Goal: Information Seeking & Learning: Learn about a topic

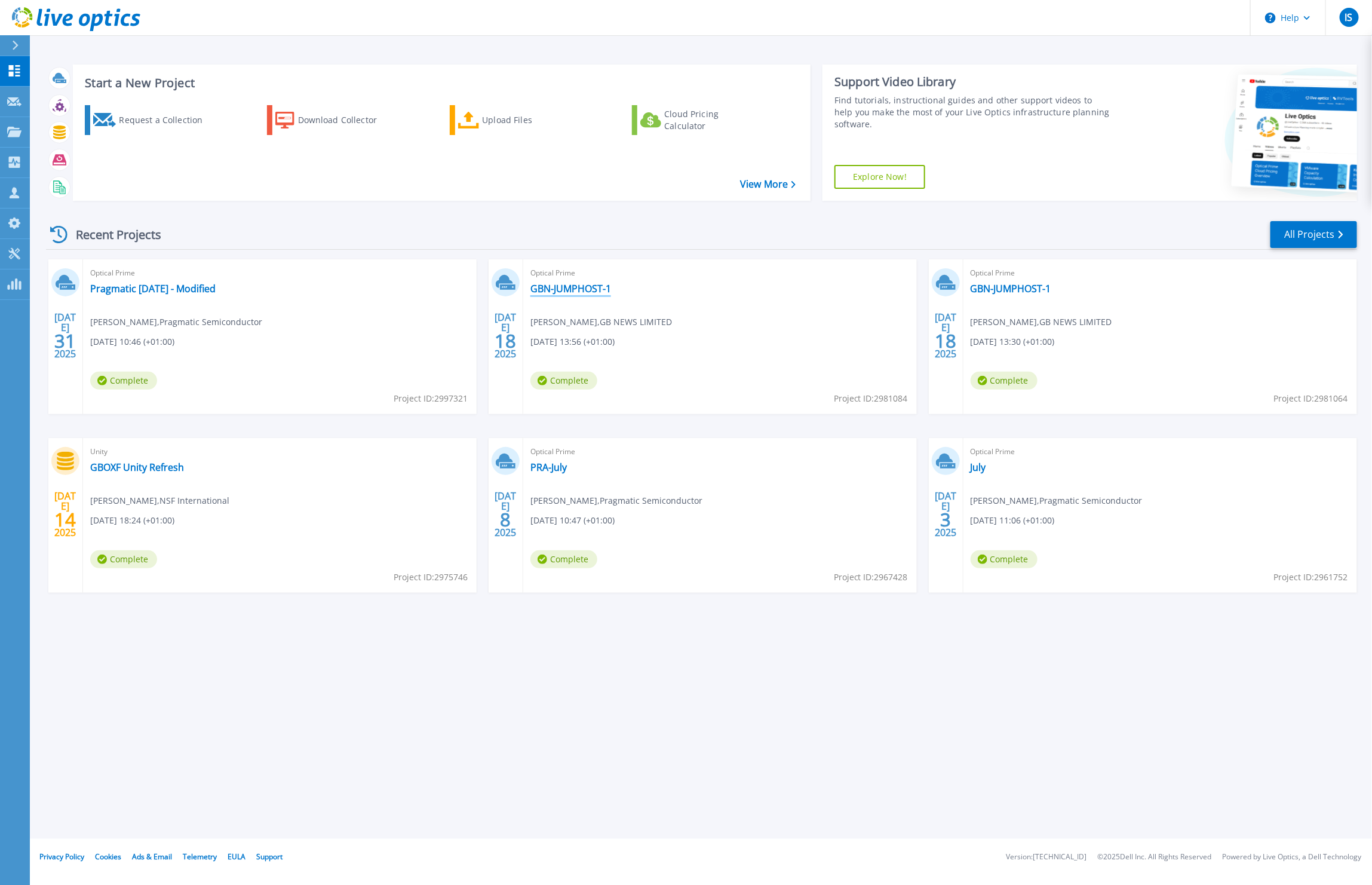
click at [564, 285] on link "GBN-JUMPHOST-1" at bounding box center [571, 288] width 81 height 12
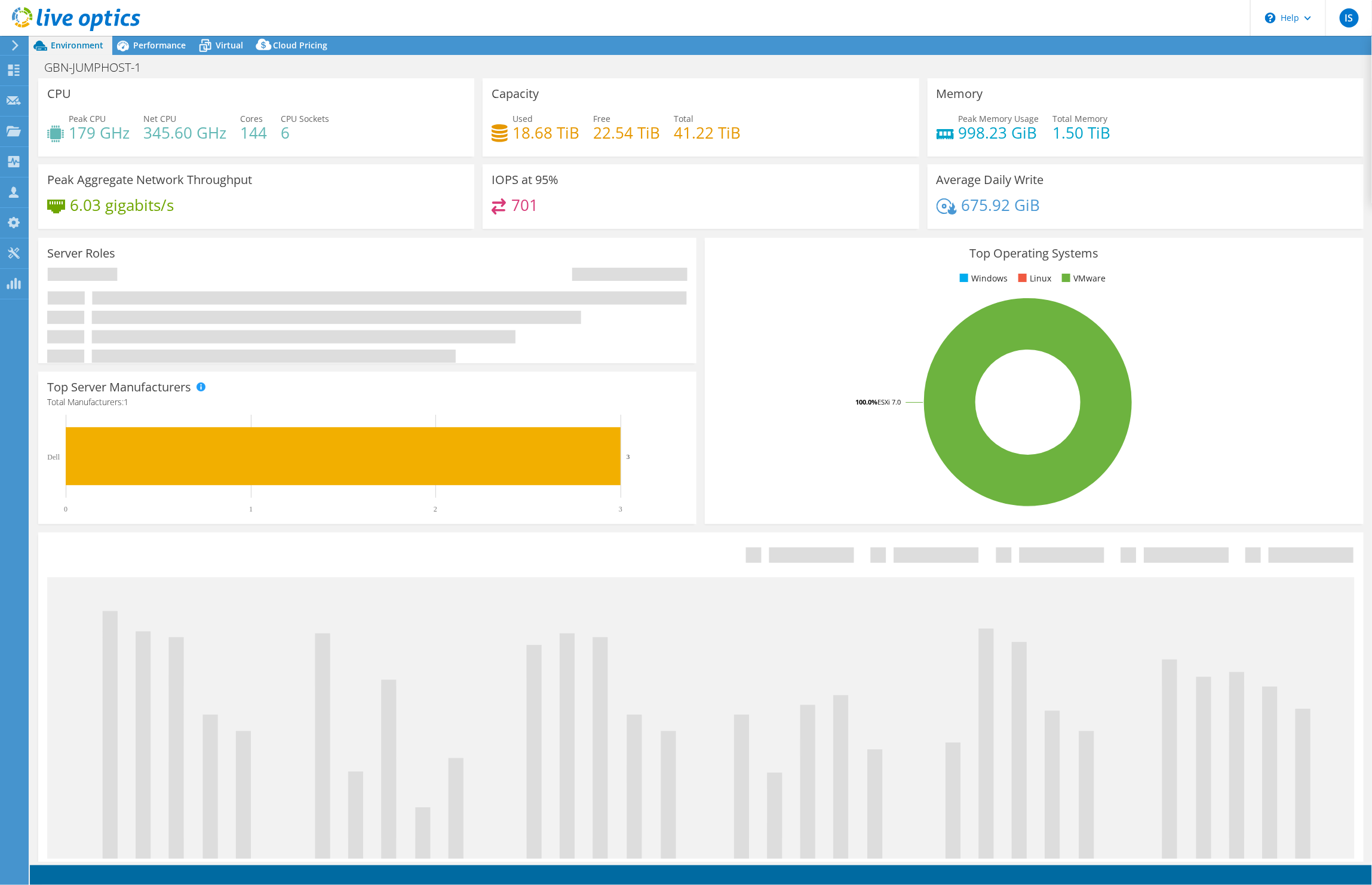
select select "USD"
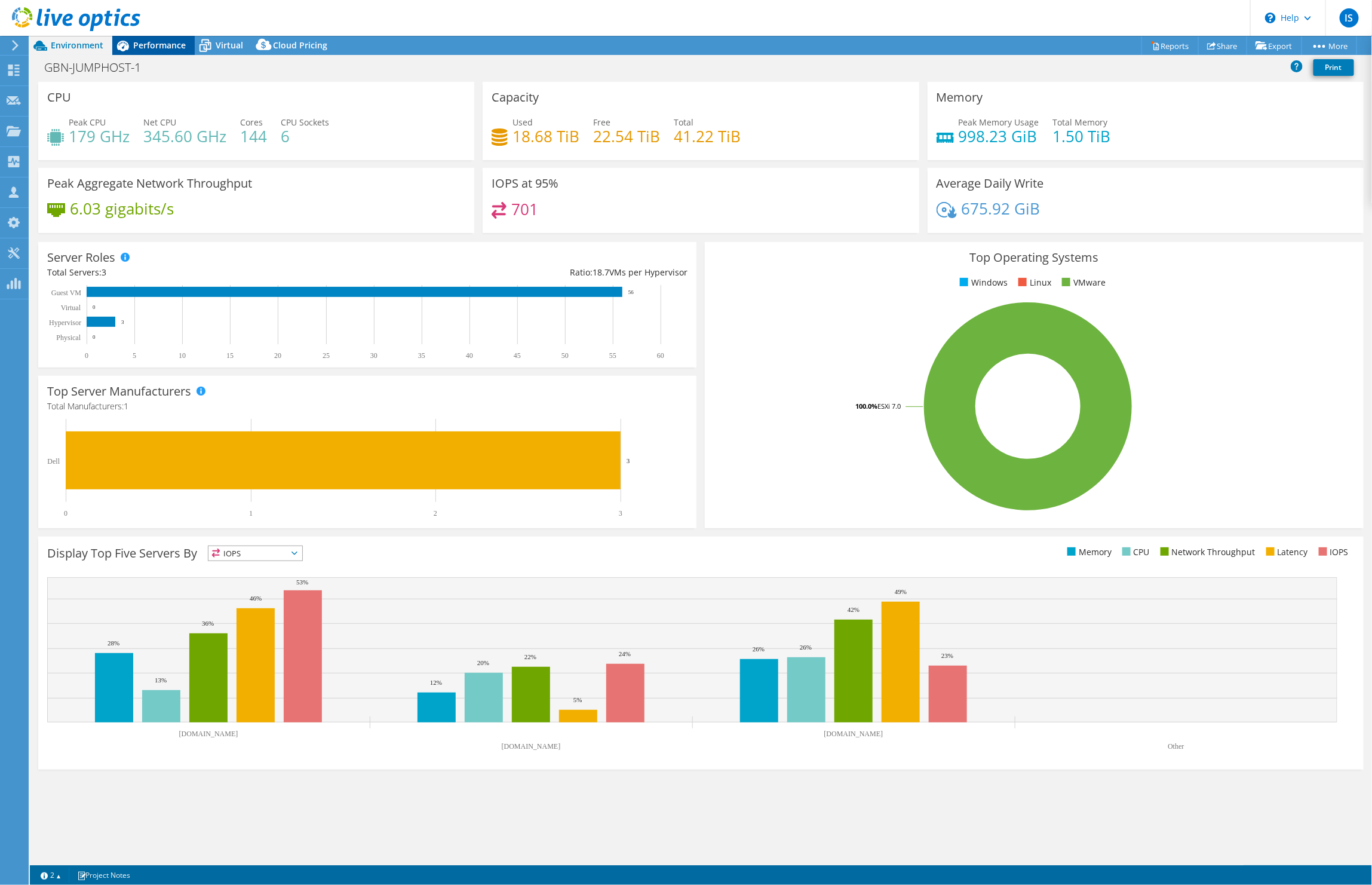
click at [150, 45] on span "Performance" at bounding box center [160, 45] width 53 height 11
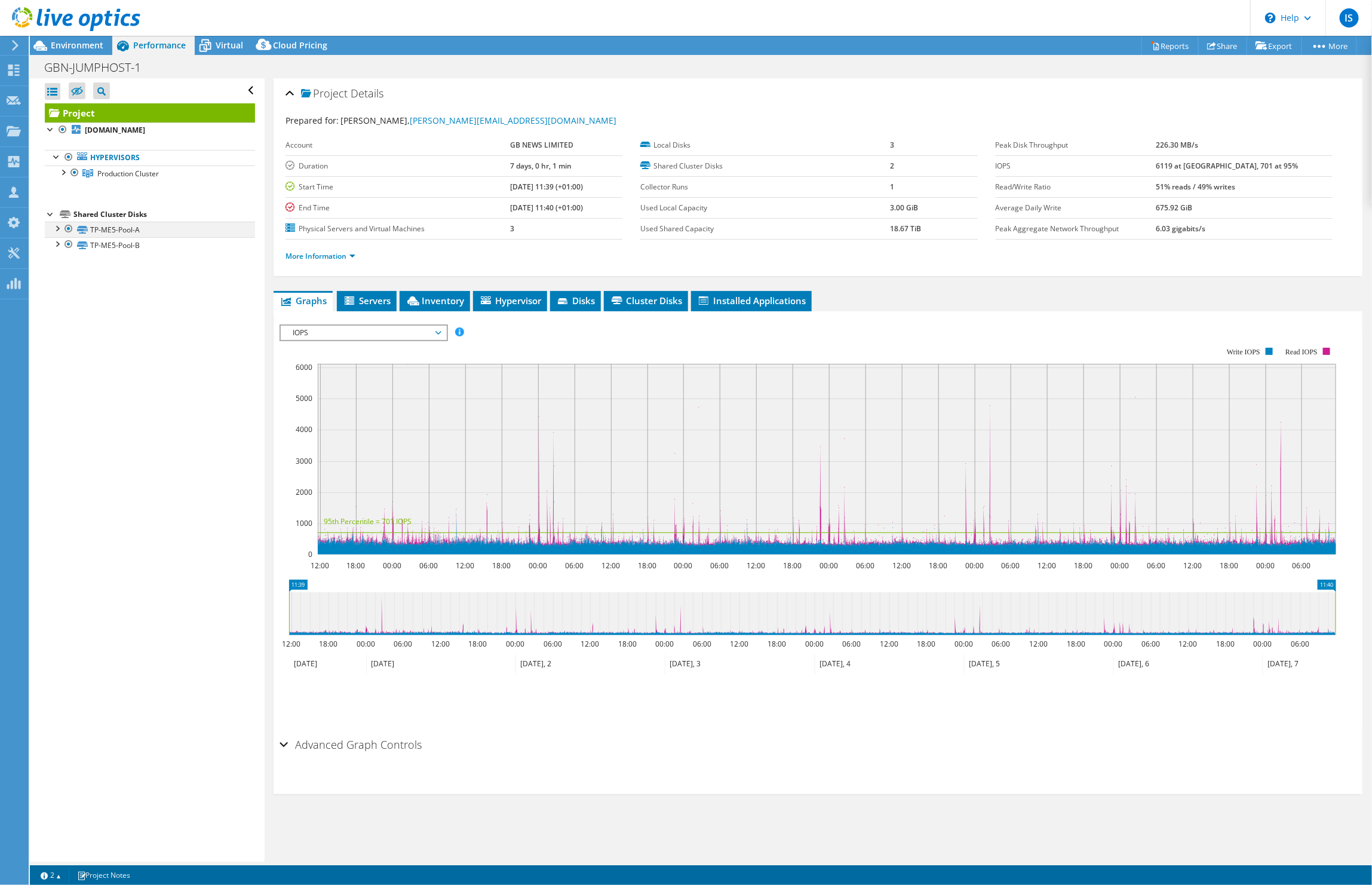
click at [56, 227] on div at bounding box center [56, 227] width 12 height 12
click at [115, 232] on link "TP-ME5-Pool-A" at bounding box center [150, 229] width 211 height 15
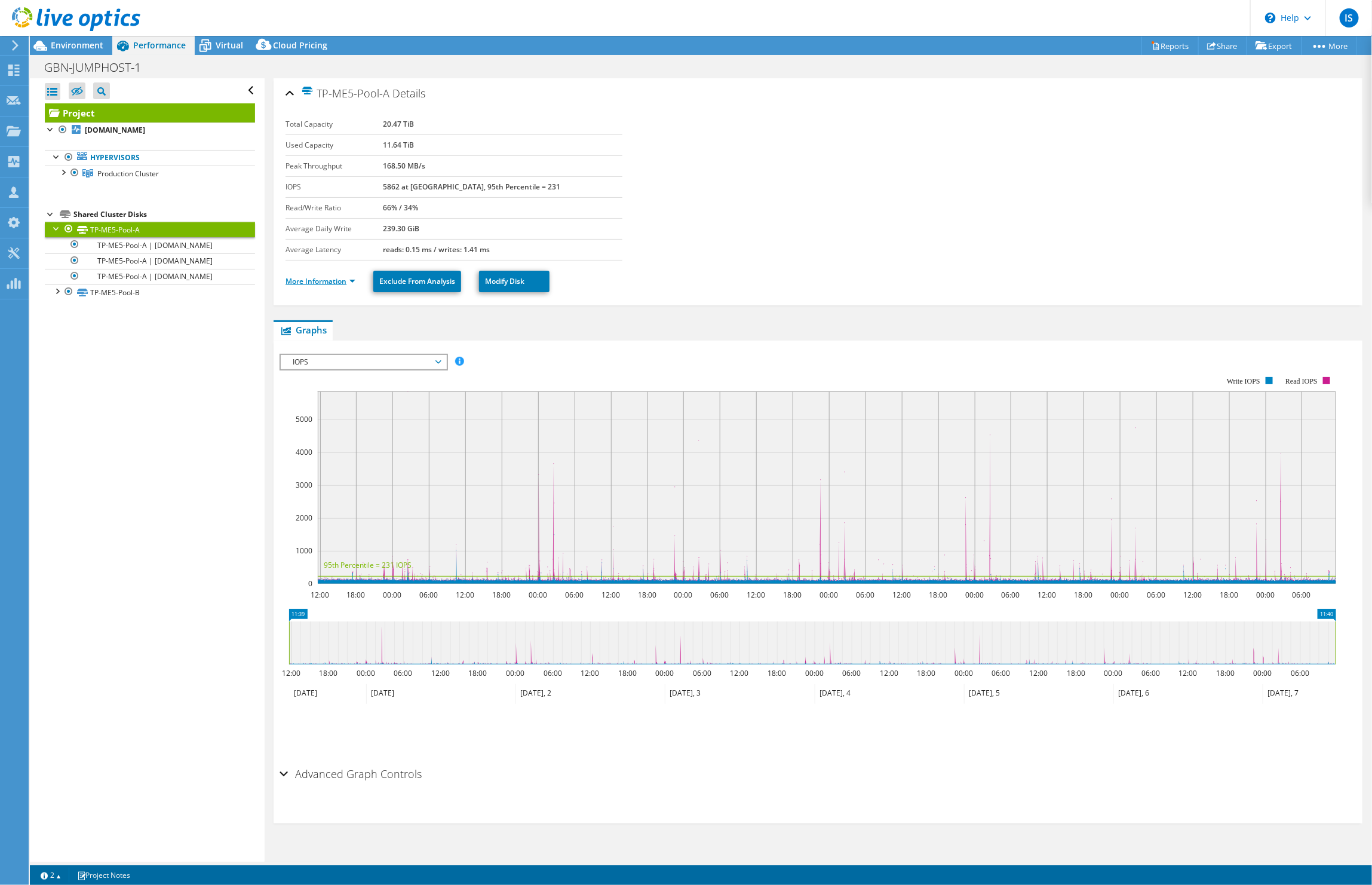
click at [307, 281] on link "More Information" at bounding box center [320, 281] width 70 height 10
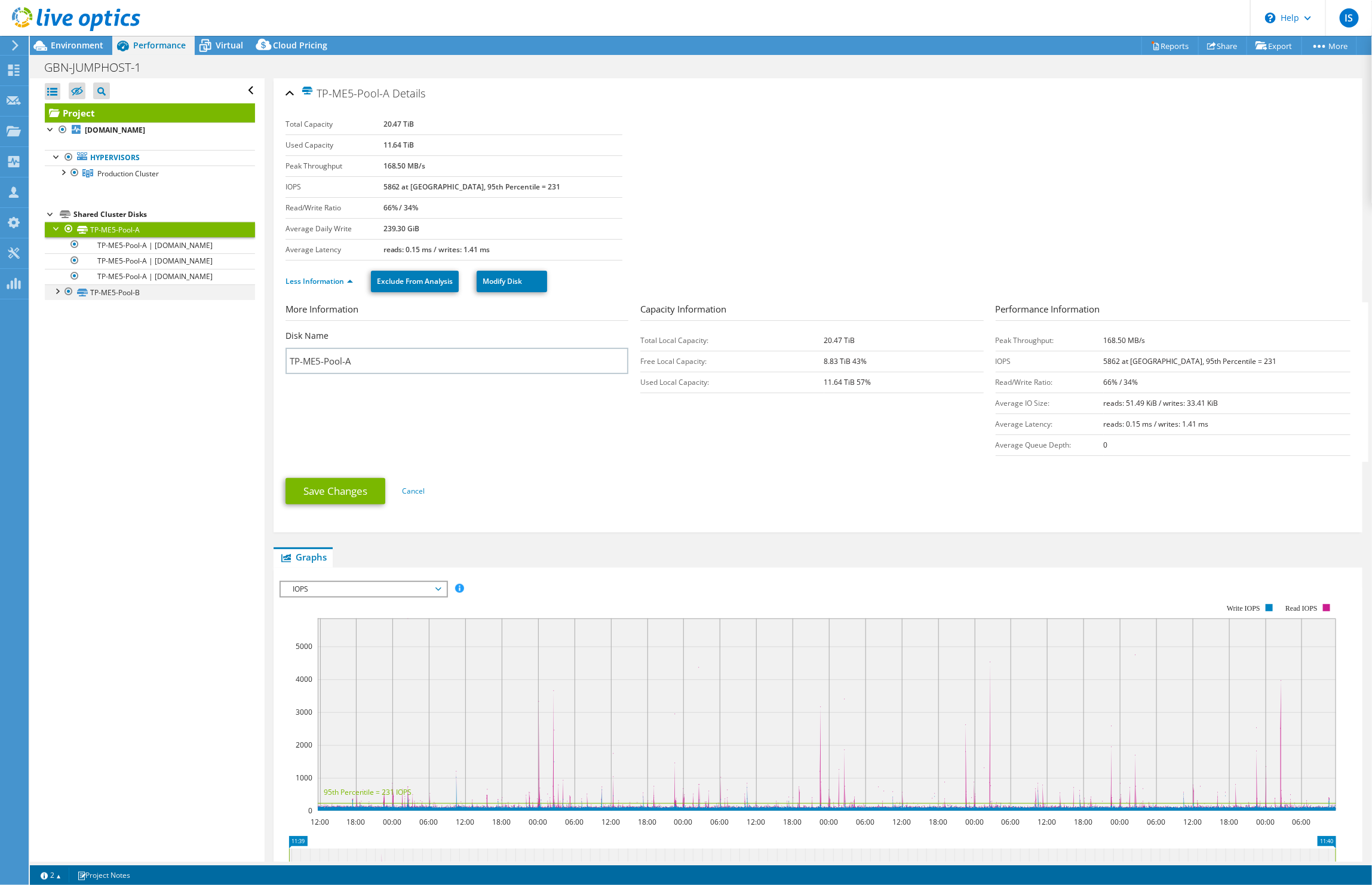
click at [58, 291] on div at bounding box center [56, 291] width 12 height 12
click at [177, 297] on link "TP-ME5-Pool-B" at bounding box center [150, 292] width 211 height 15
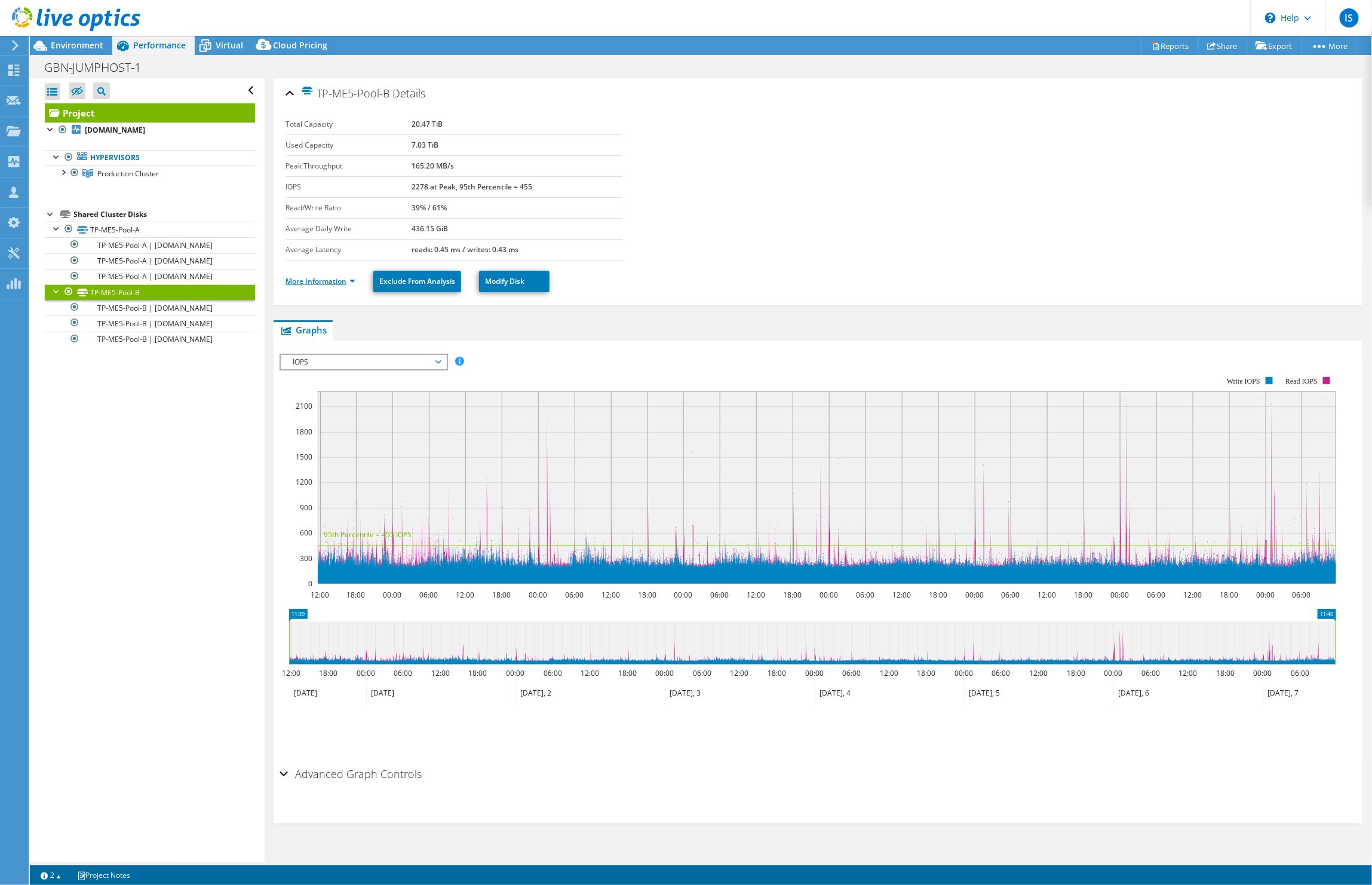
click at [333, 281] on link "More Information" at bounding box center [320, 281] width 70 height 10
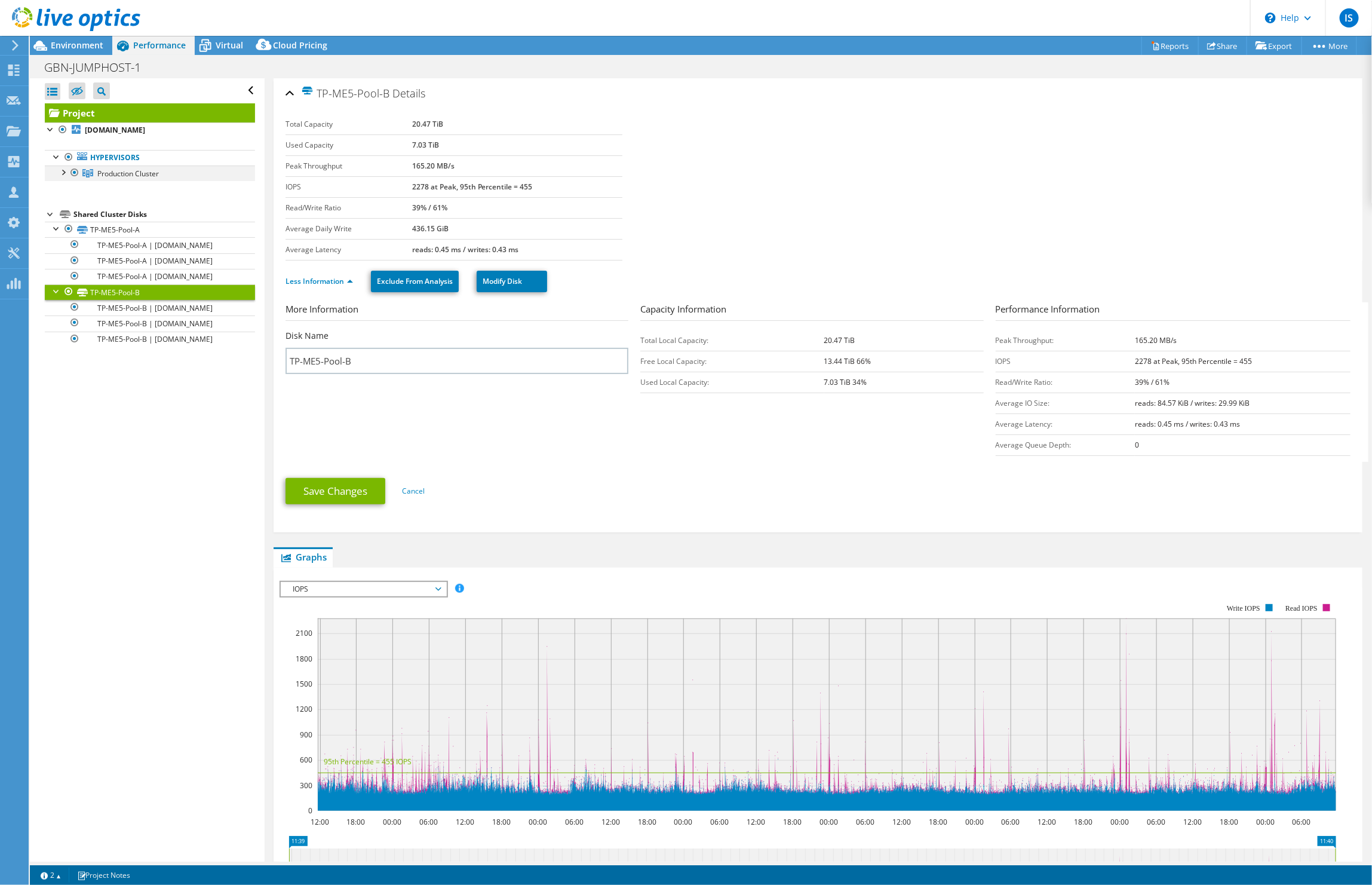
click at [62, 172] on div at bounding box center [62, 172] width 12 height 12
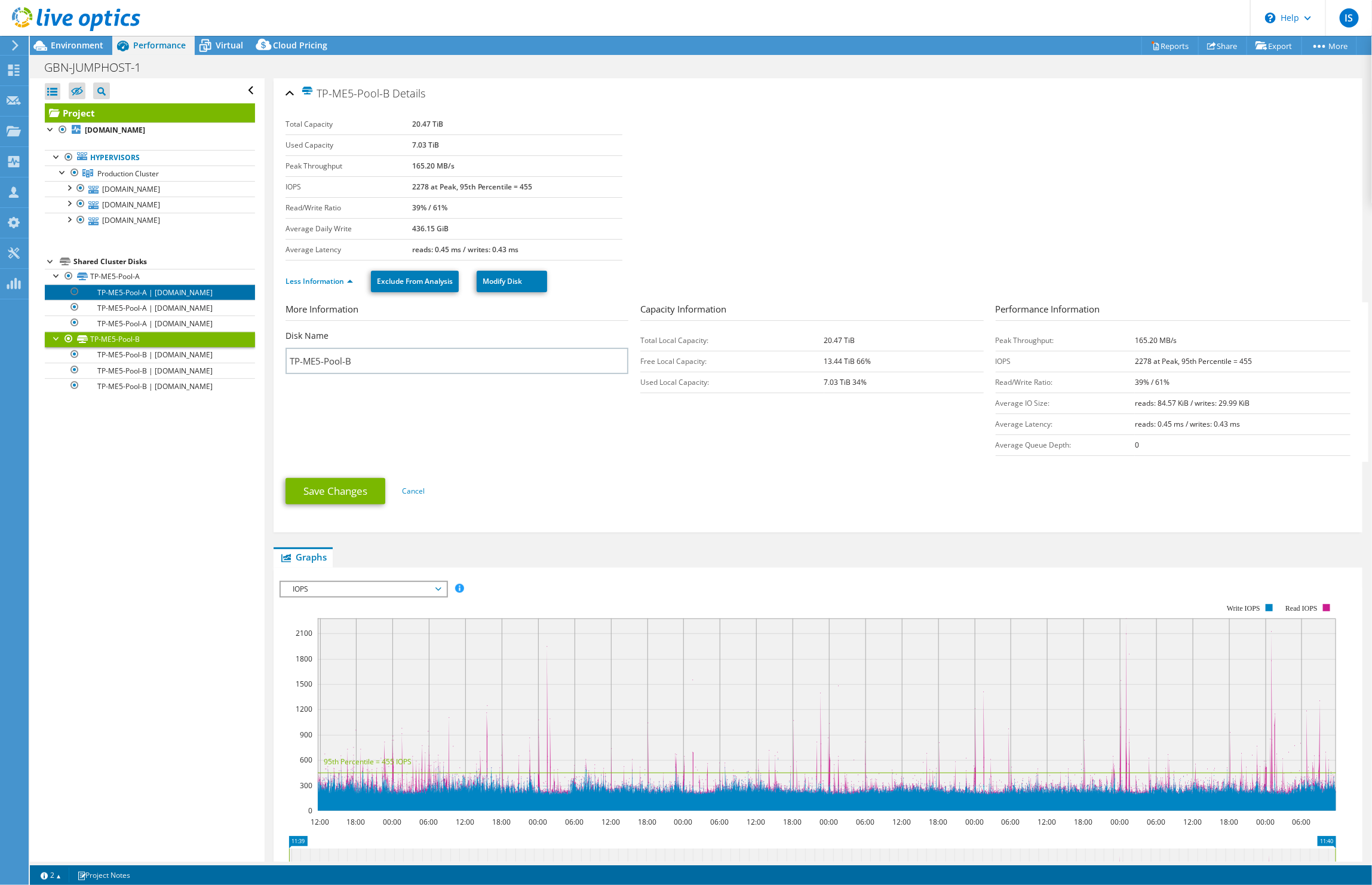
click at [130, 291] on link "TP-ME5-Pool-A | [DOMAIN_NAME]" at bounding box center [150, 292] width 211 height 15
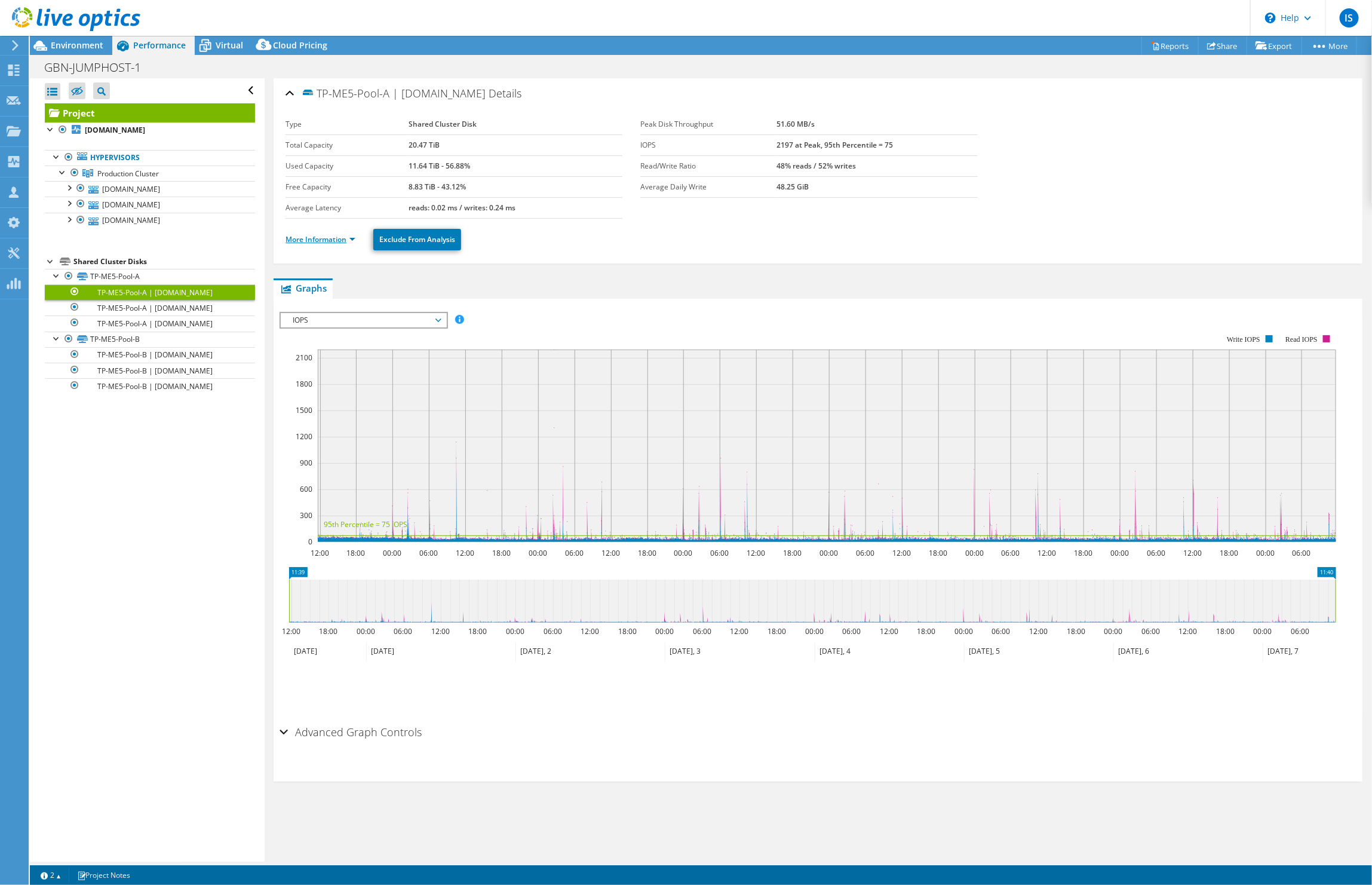
click at [310, 242] on link "More Information" at bounding box center [320, 239] width 70 height 10
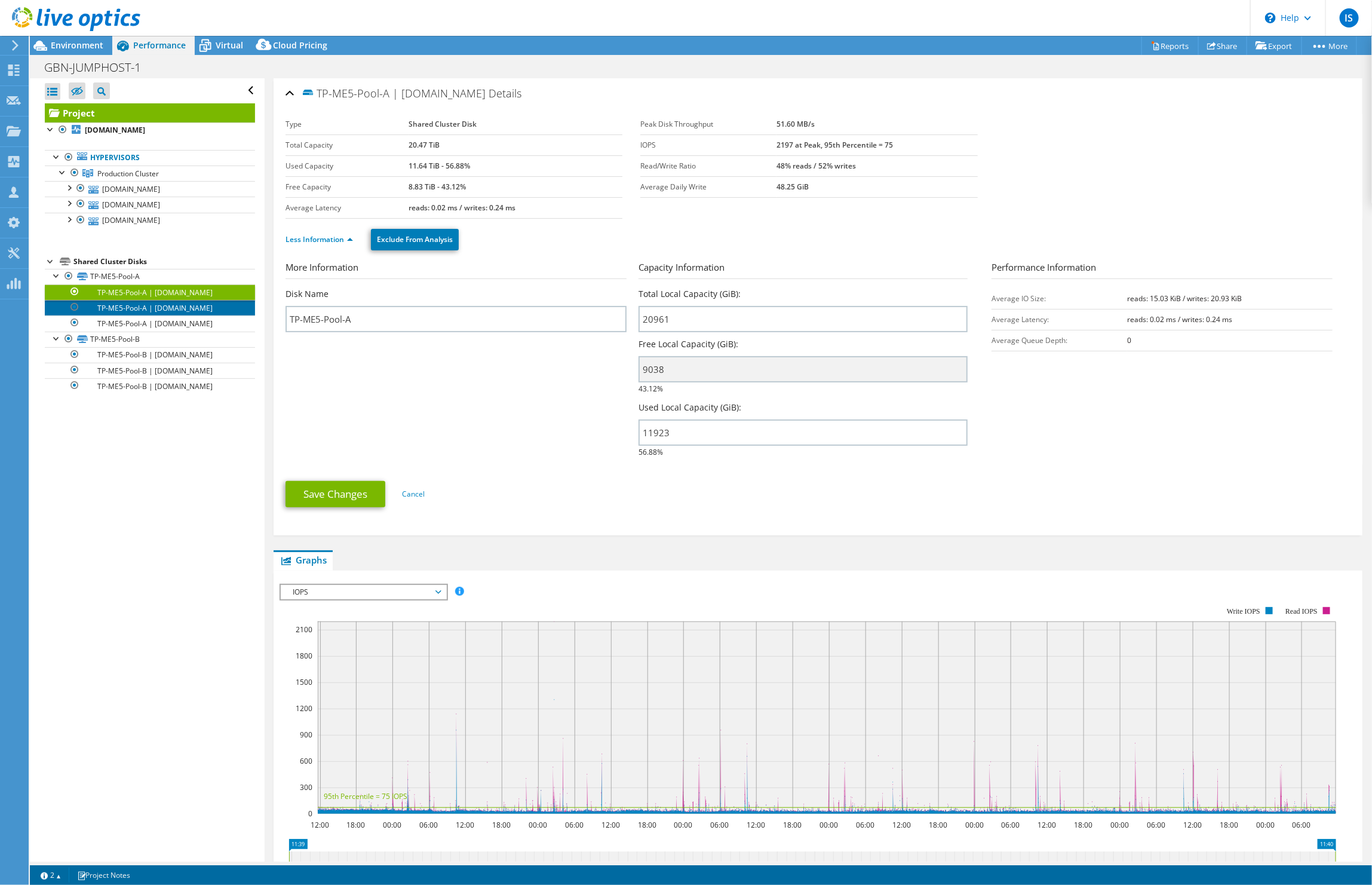
click at [213, 307] on link "TP-ME5-Pool-A | [DOMAIN_NAME]" at bounding box center [150, 307] width 211 height 15
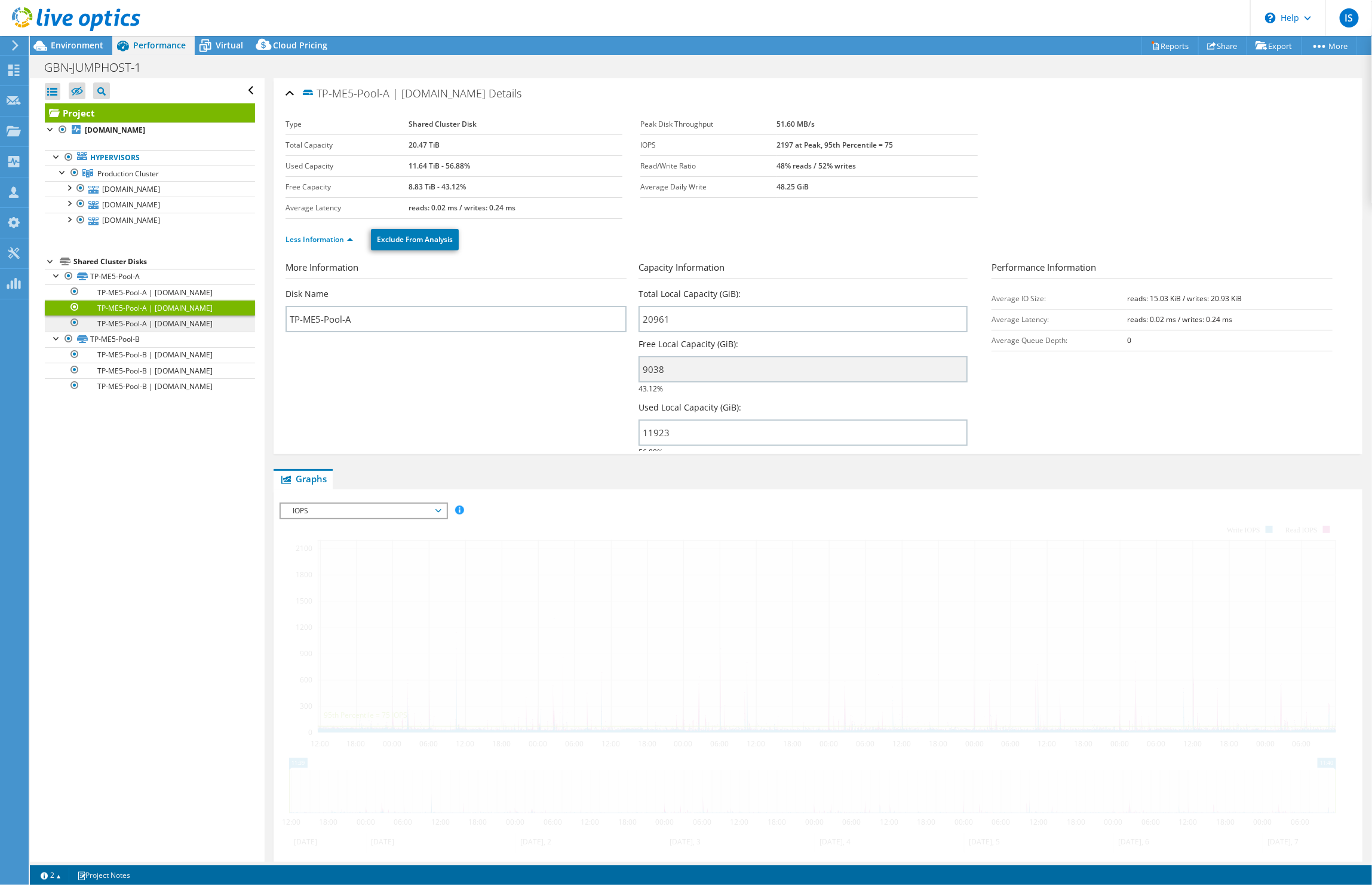
click at [207, 326] on link "TP-ME5-Pool-A | [DOMAIN_NAME]" at bounding box center [150, 323] width 211 height 15
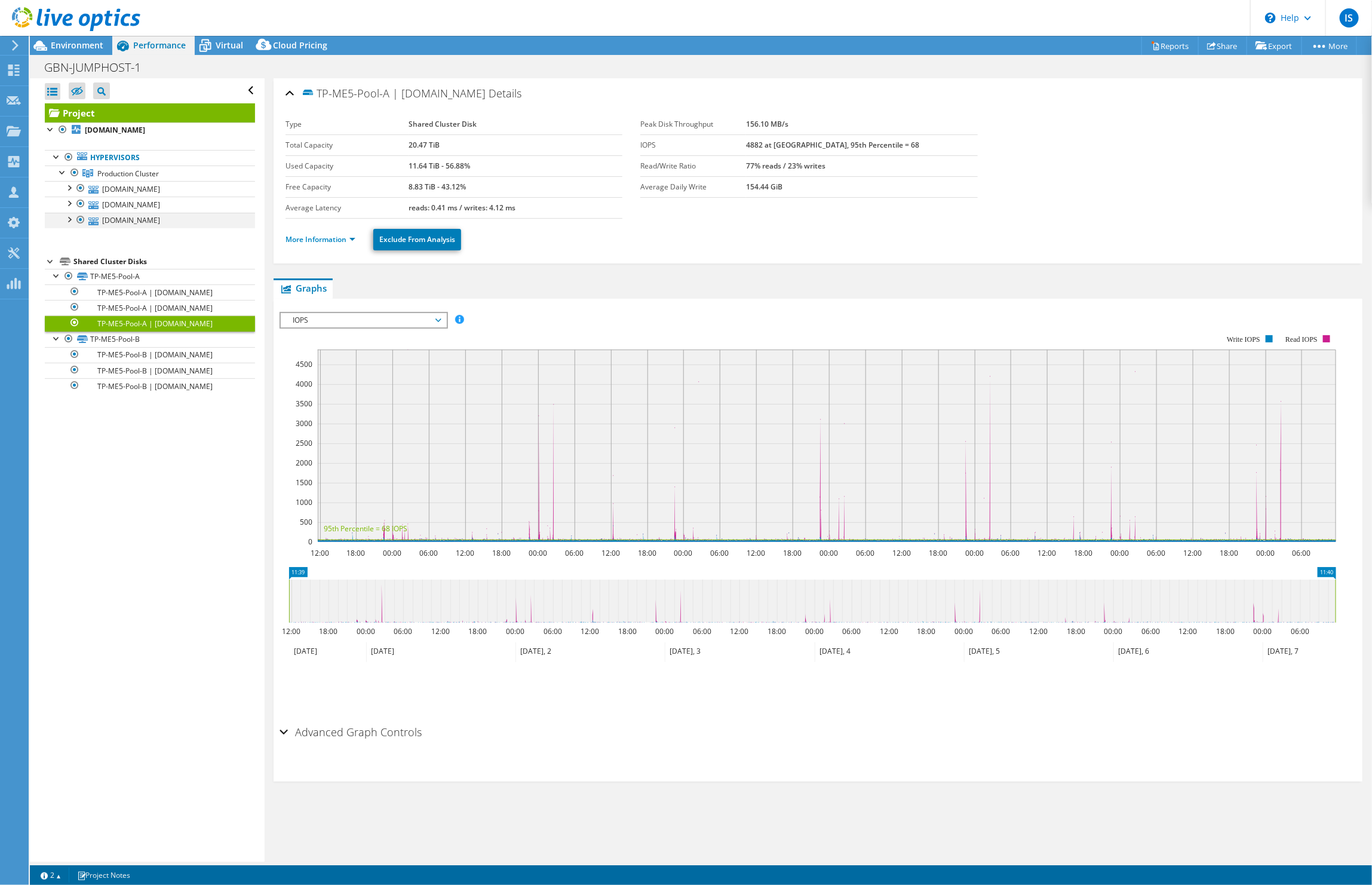
click at [66, 223] on div at bounding box center [68, 219] width 12 height 12
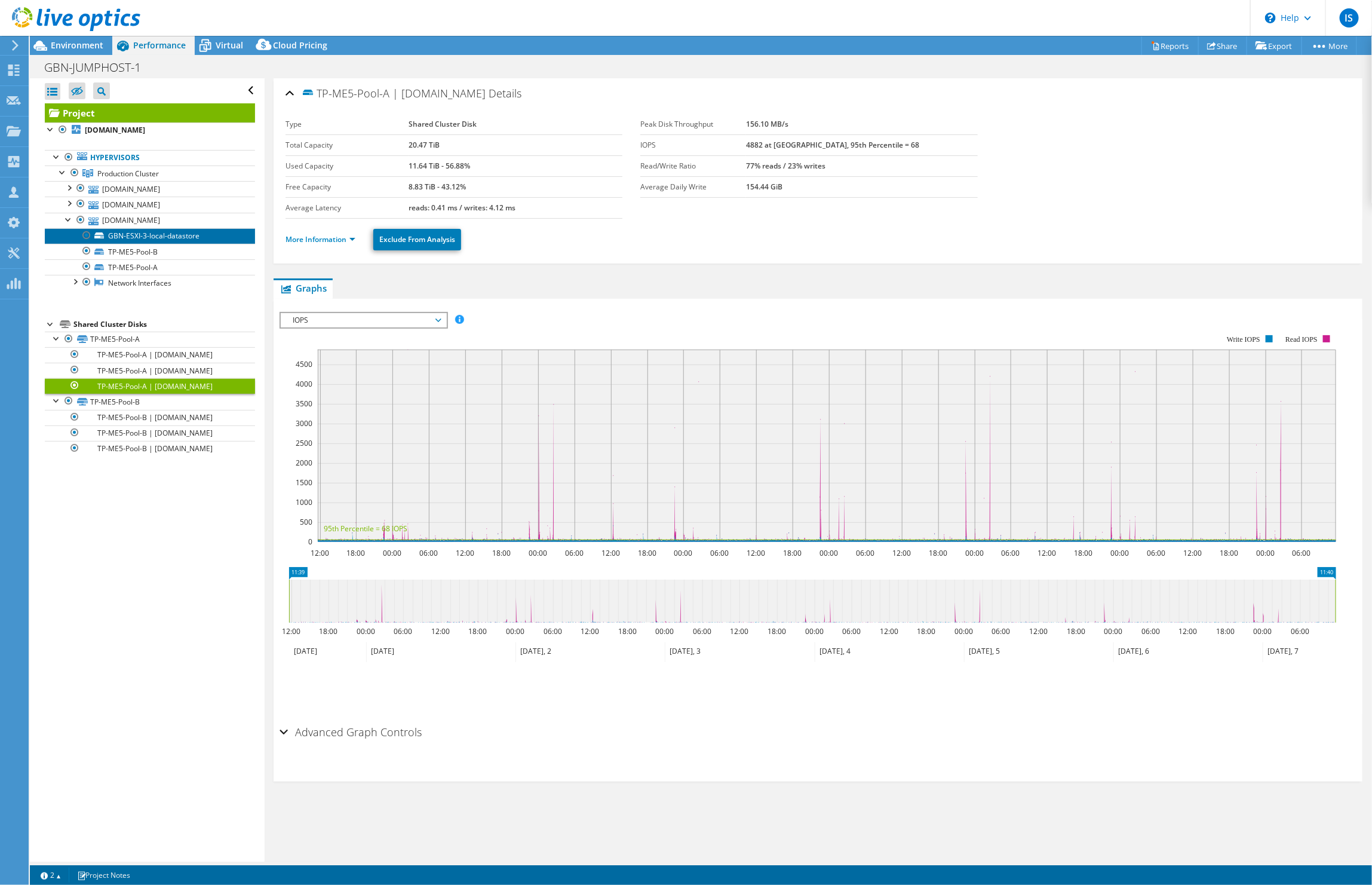
click at [163, 239] on link "GBN-ESXI-3-local-datastore" at bounding box center [150, 236] width 211 height 15
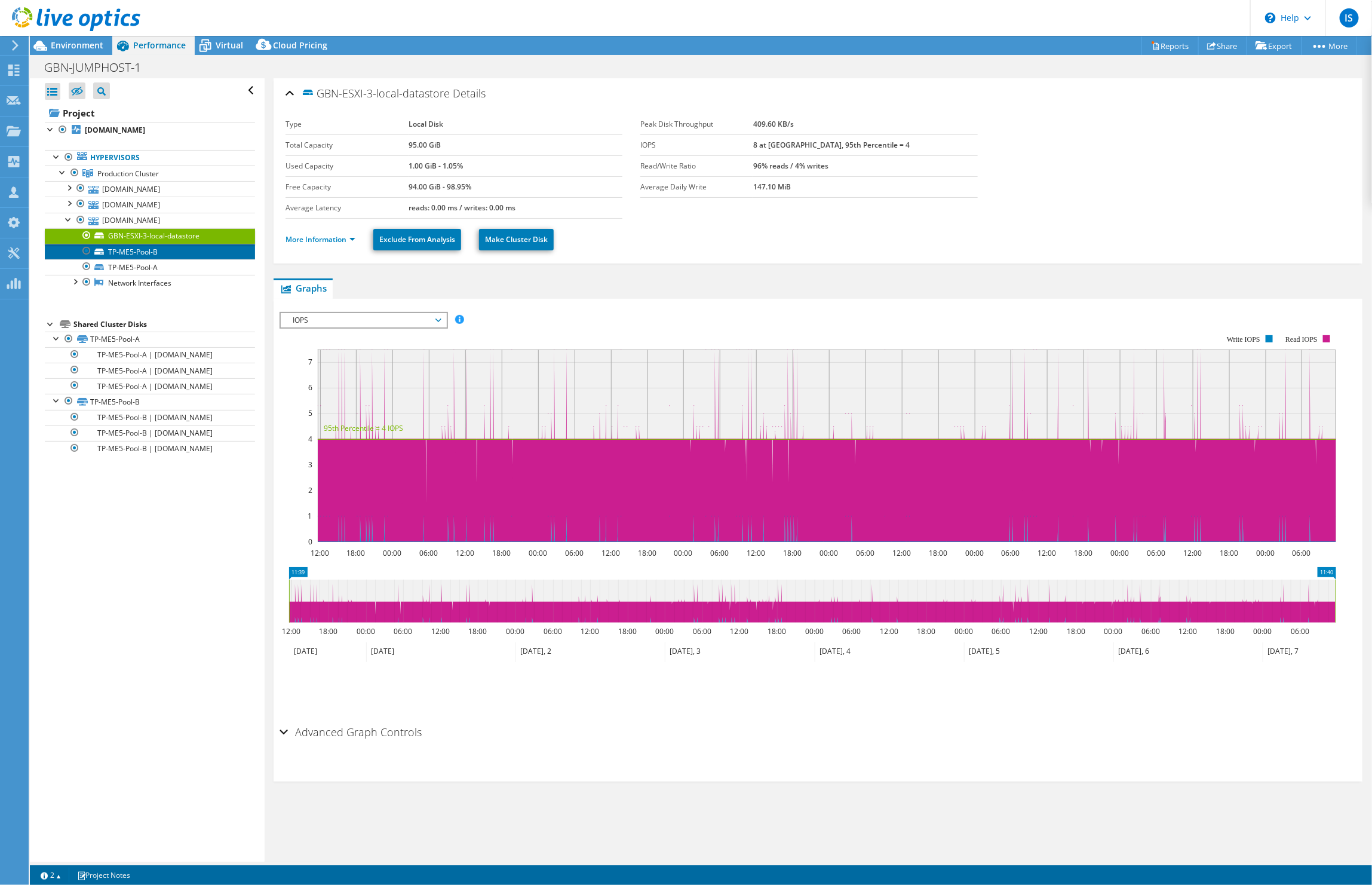
click at [153, 252] on link "TP-ME5-Pool-B" at bounding box center [150, 251] width 211 height 15
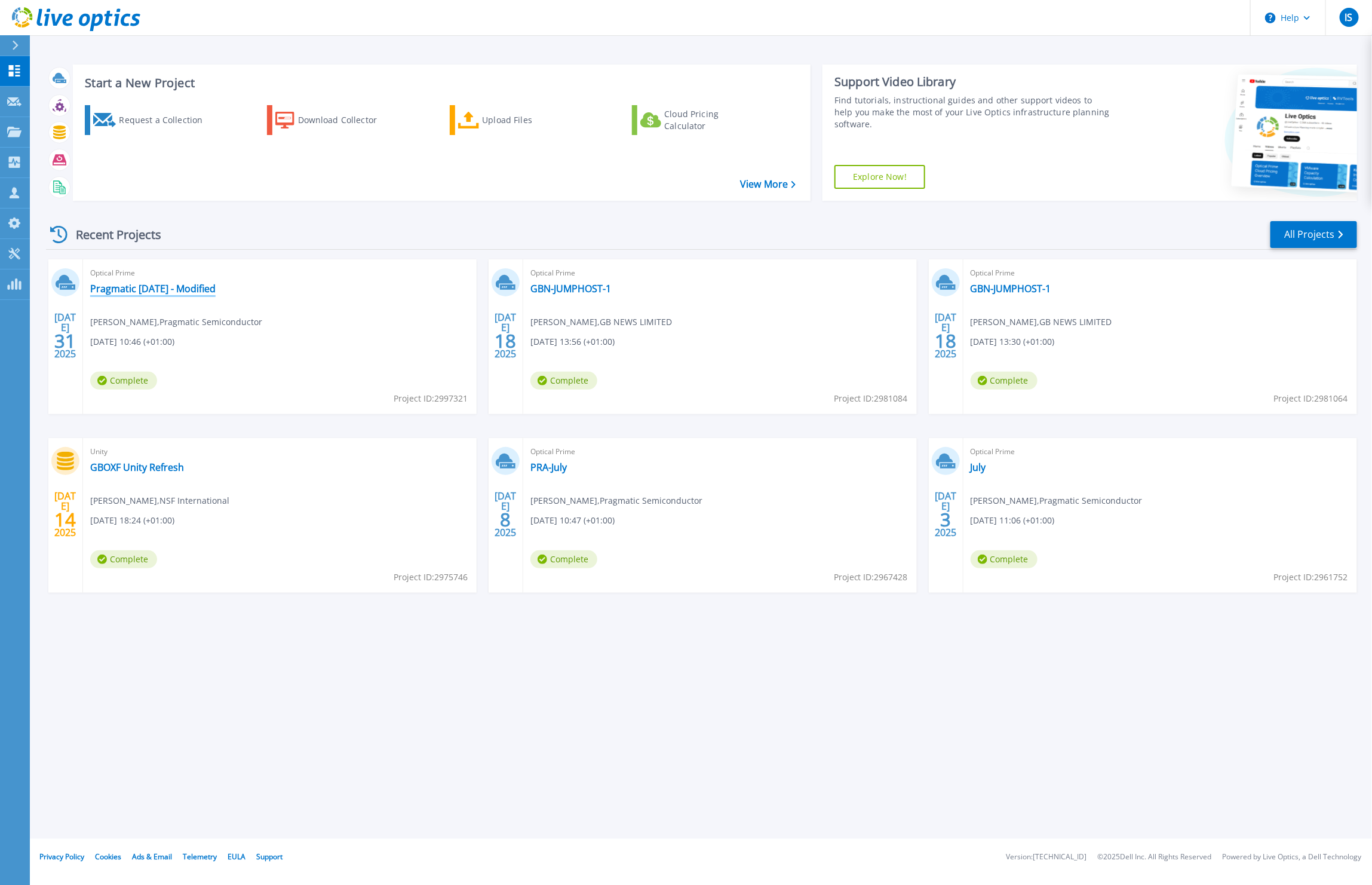
click at [172, 287] on link "Pragmatic [DATE] - Modified" at bounding box center [153, 288] width 125 height 12
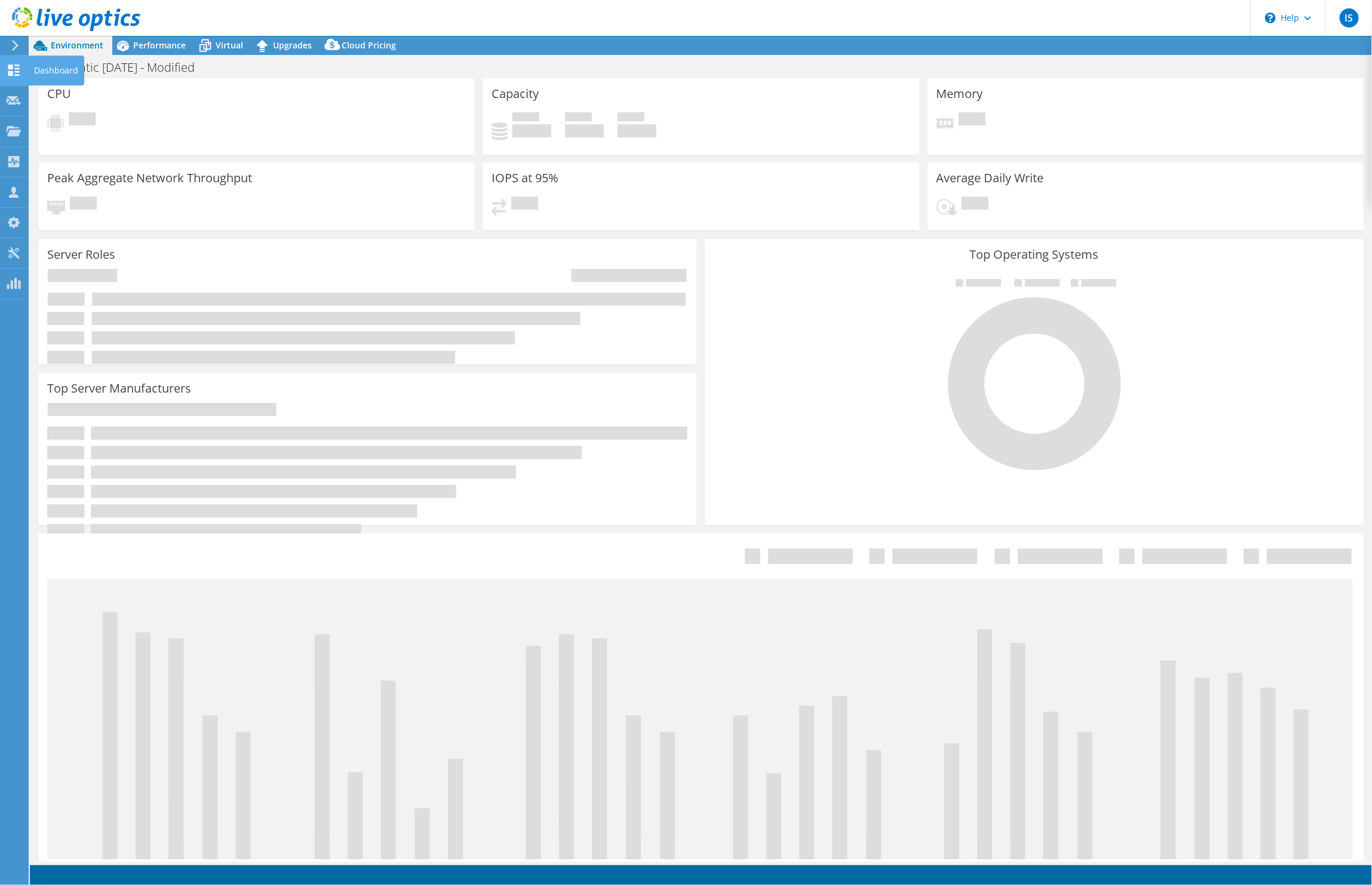
click at [17, 68] on use at bounding box center [13, 70] width 11 height 11
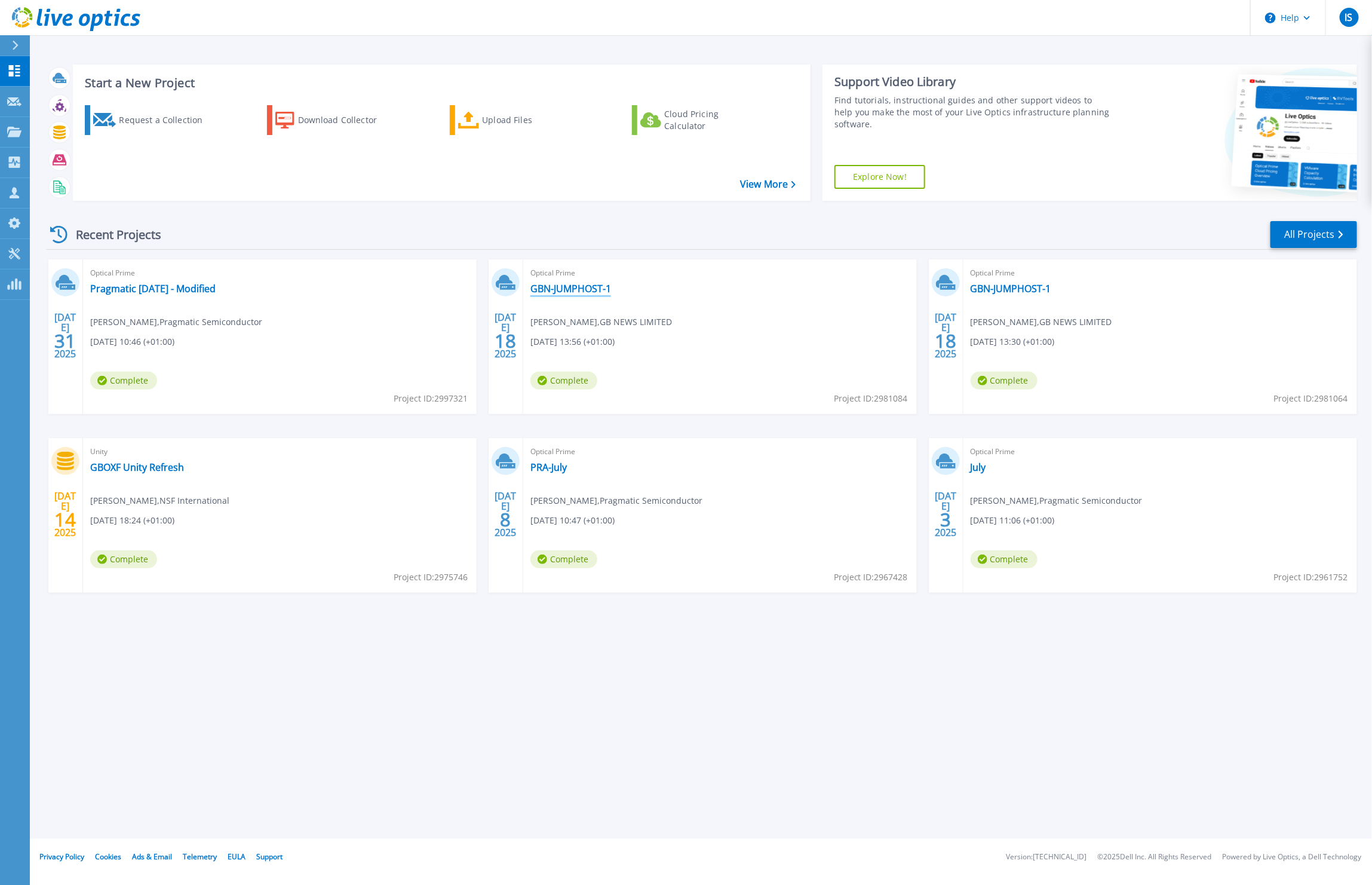
click at [590, 288] on link "GBN-JUMPHOST-1" at bounding box center [571, 288] width 81 height 12
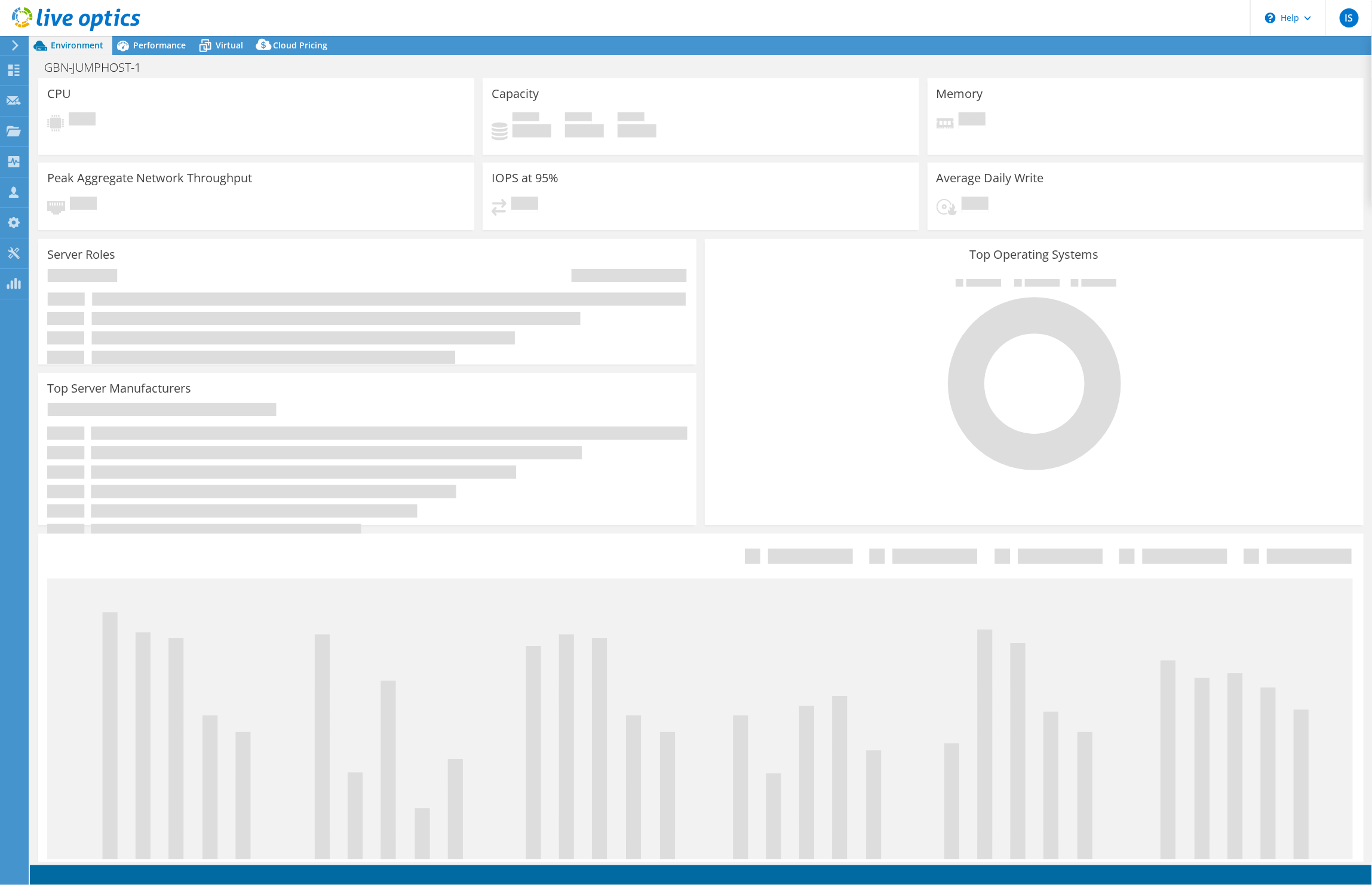
select select "USD"
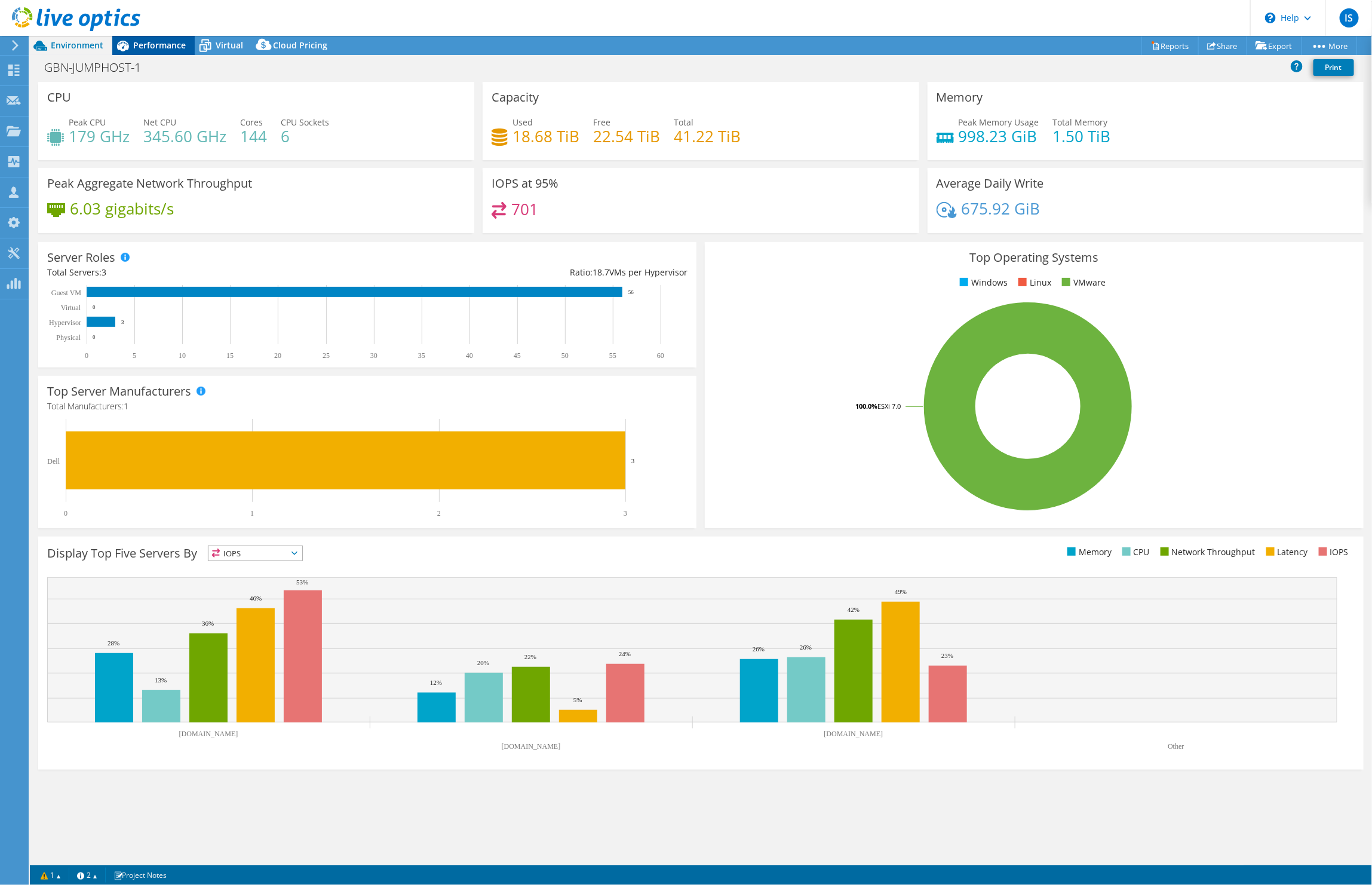
click at [161, 45] on span "Performance" at bounding box center [160, 45] width 53 height 11
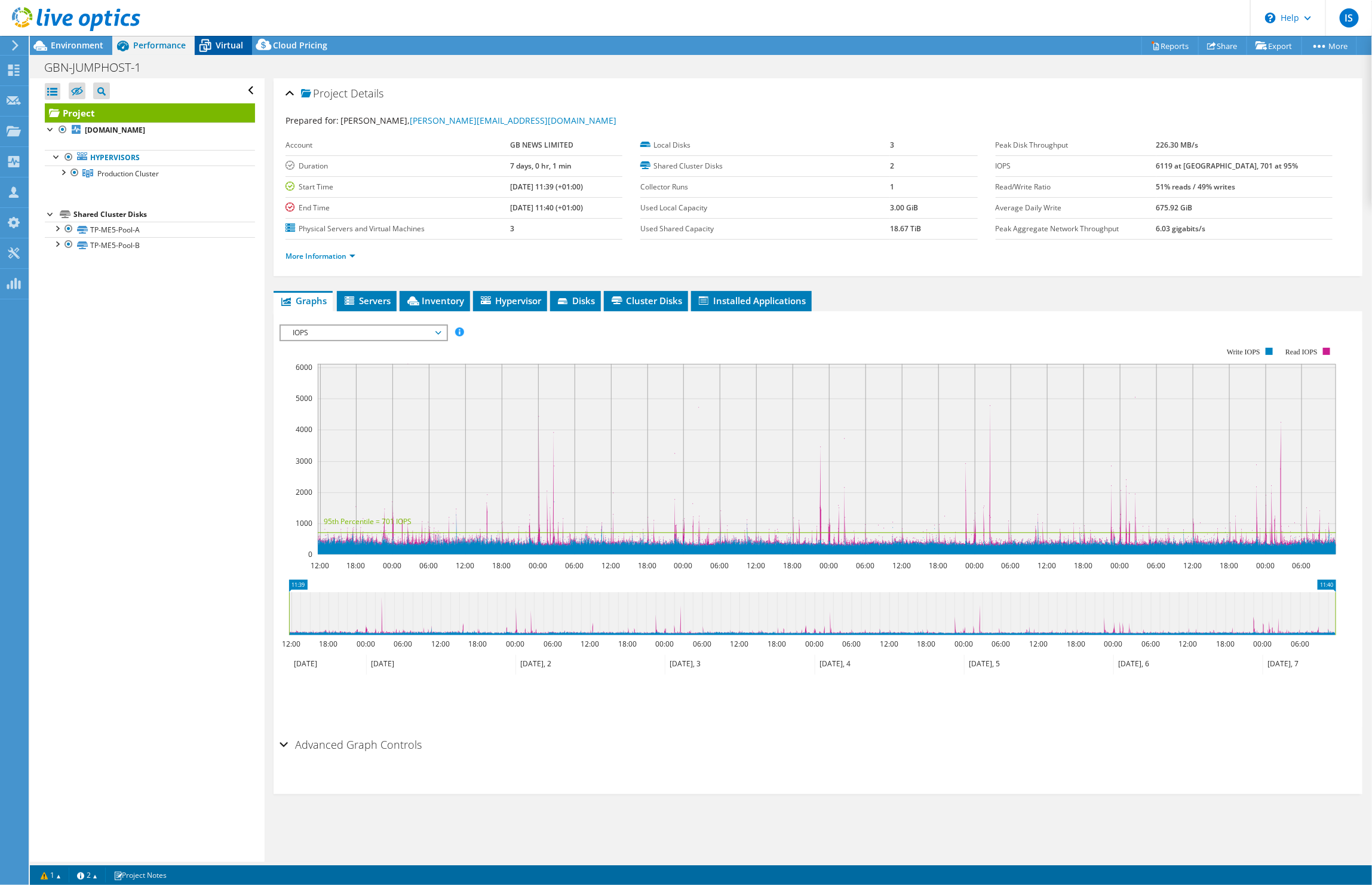
click at [232, 45] on span "Virtual" at bounding box center [229, 45] width 27 height 11
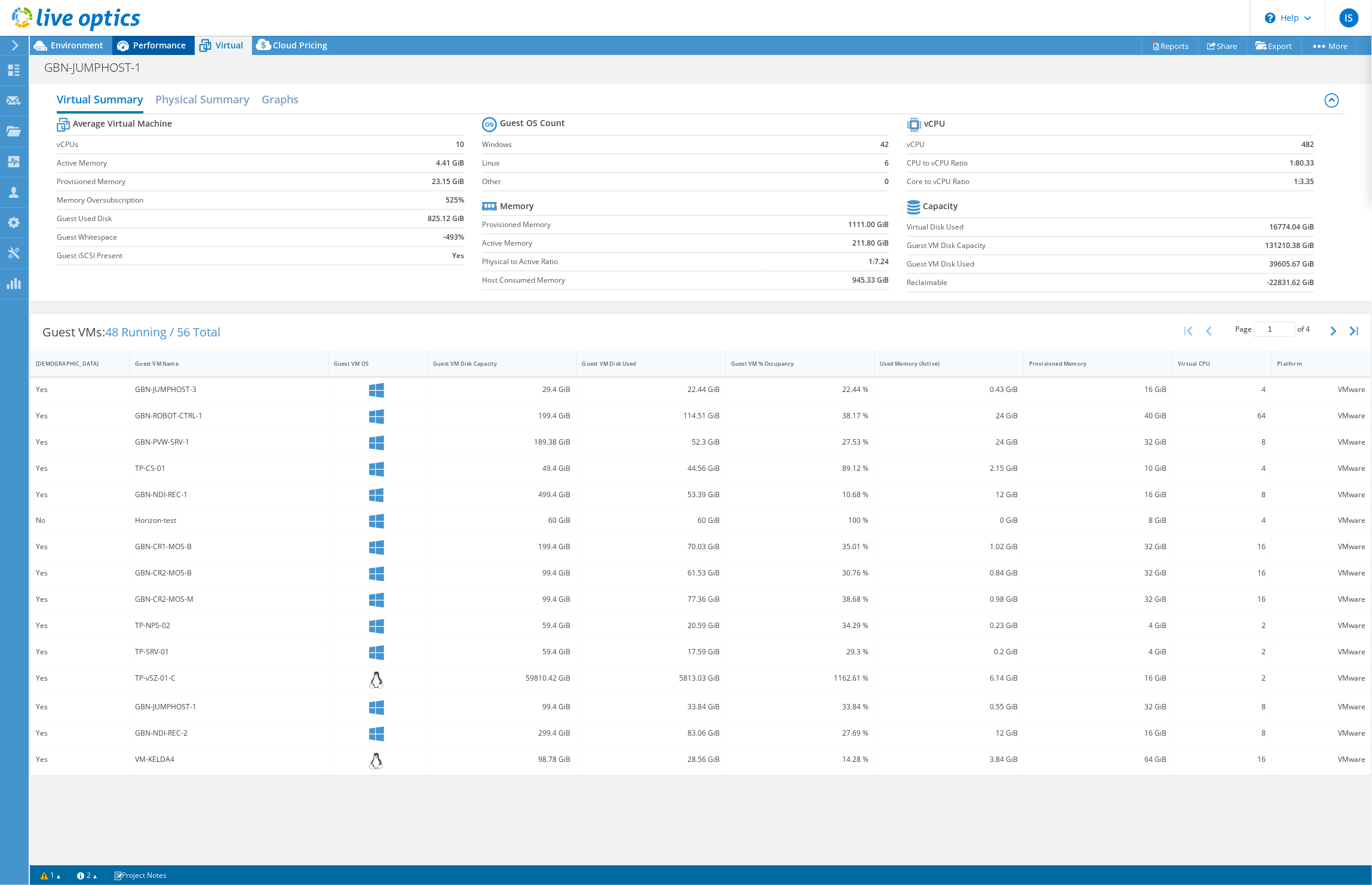
click at [173, 43] on span "Performance" at bounding box center [160, 45] width 53 height 11
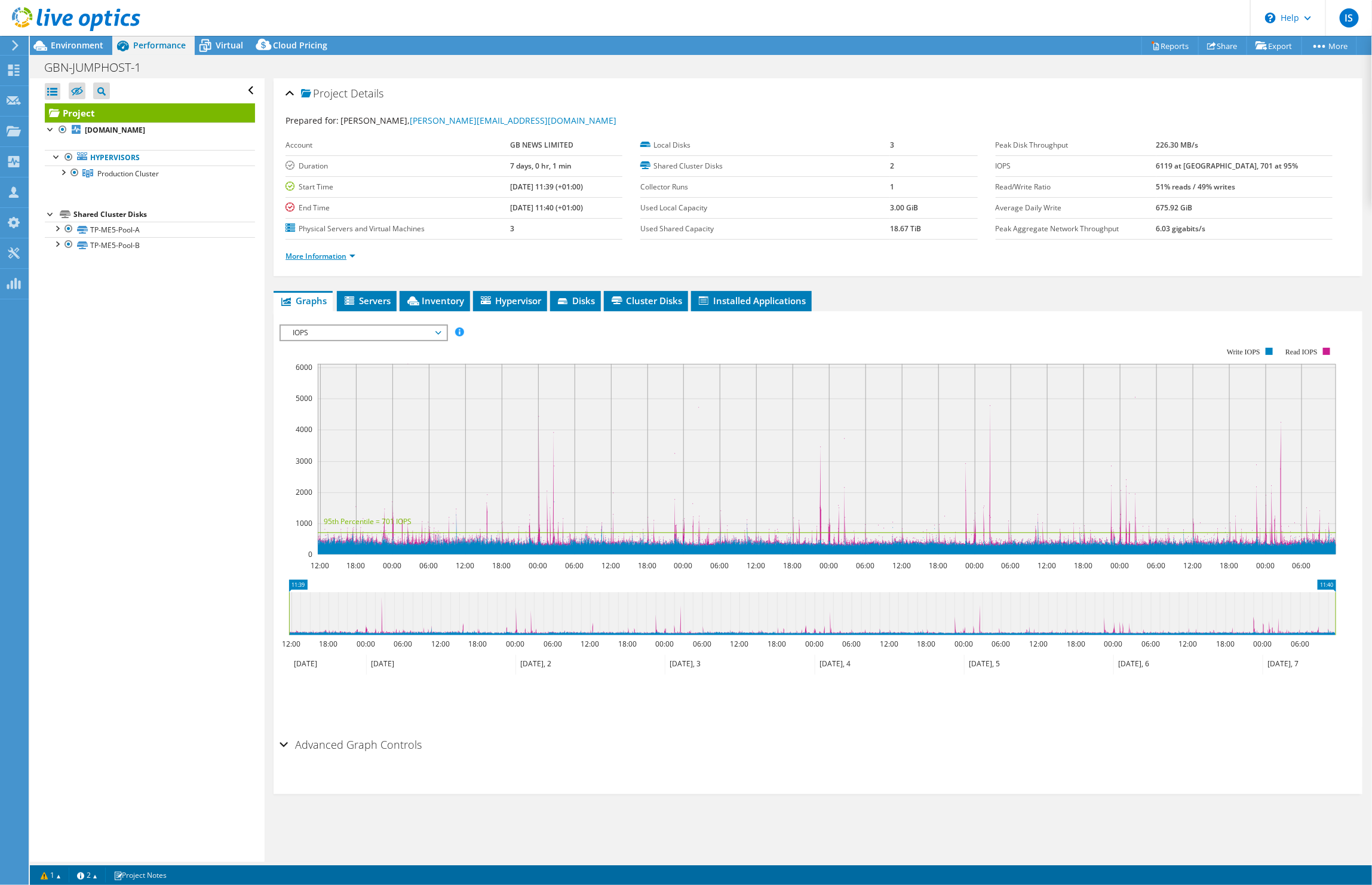
click at [313, 259] on link "More Information" at bounding box center [320, 256] width 70 height 10
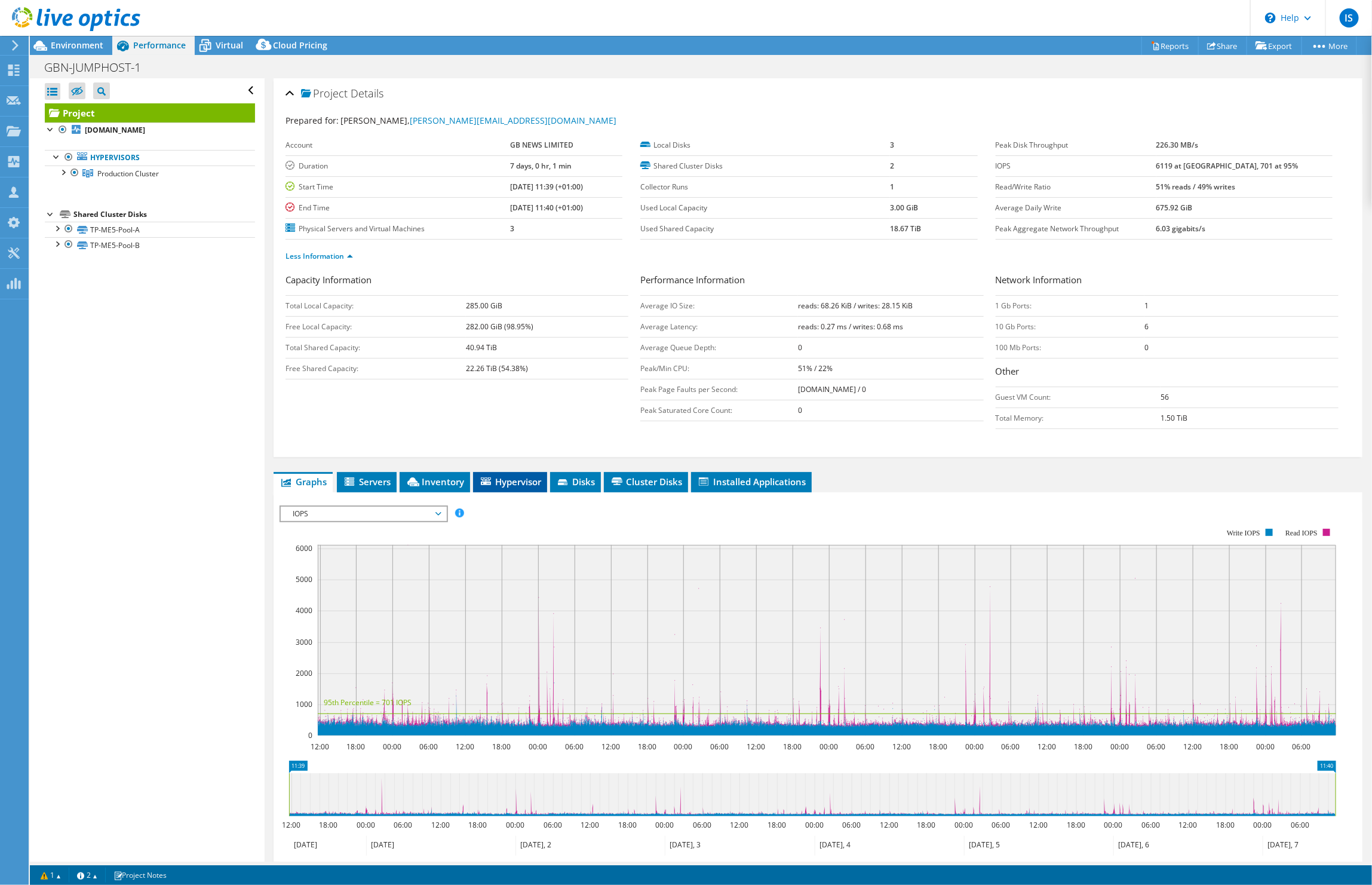
click at [511, 487] on span "Hypervisor" at bounding box center [510, 481] width 62 height 12
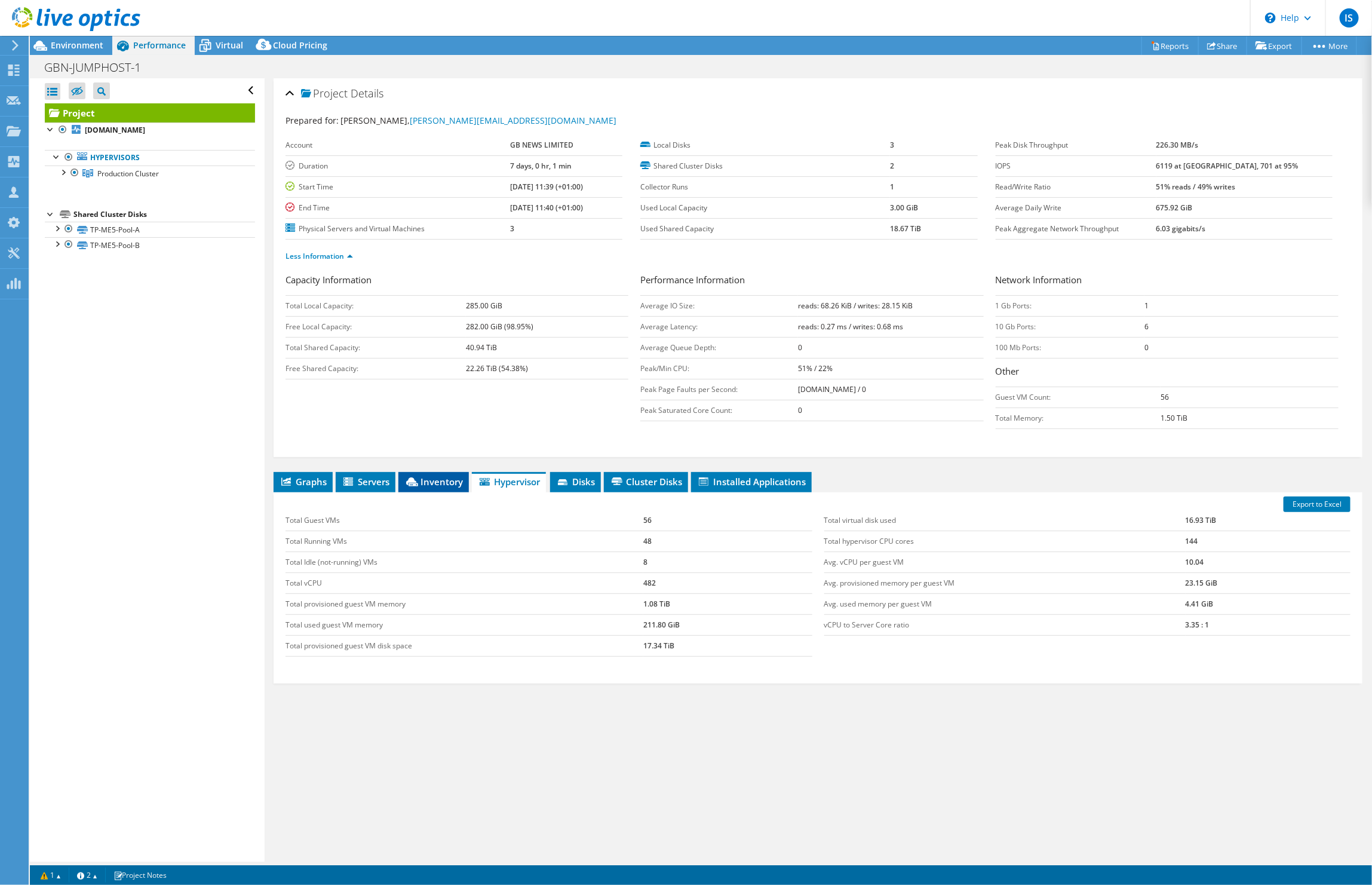
click at [444, 487] on span "Inventory" at bounding box center [434, 481] width 59 height 12
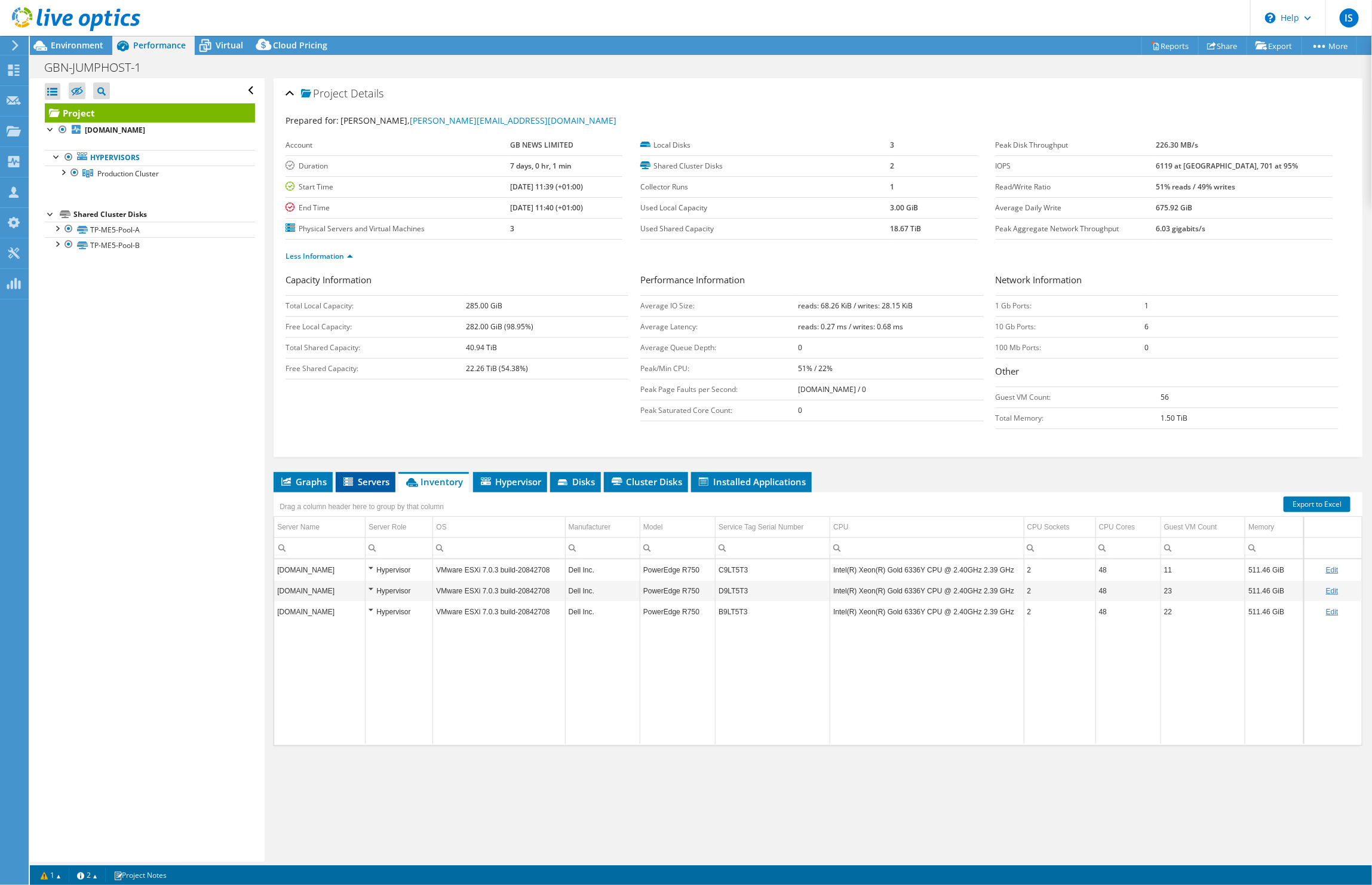
click at [362, 478] on span "Servers" at bounding box center [365, 481] width 48 height 12
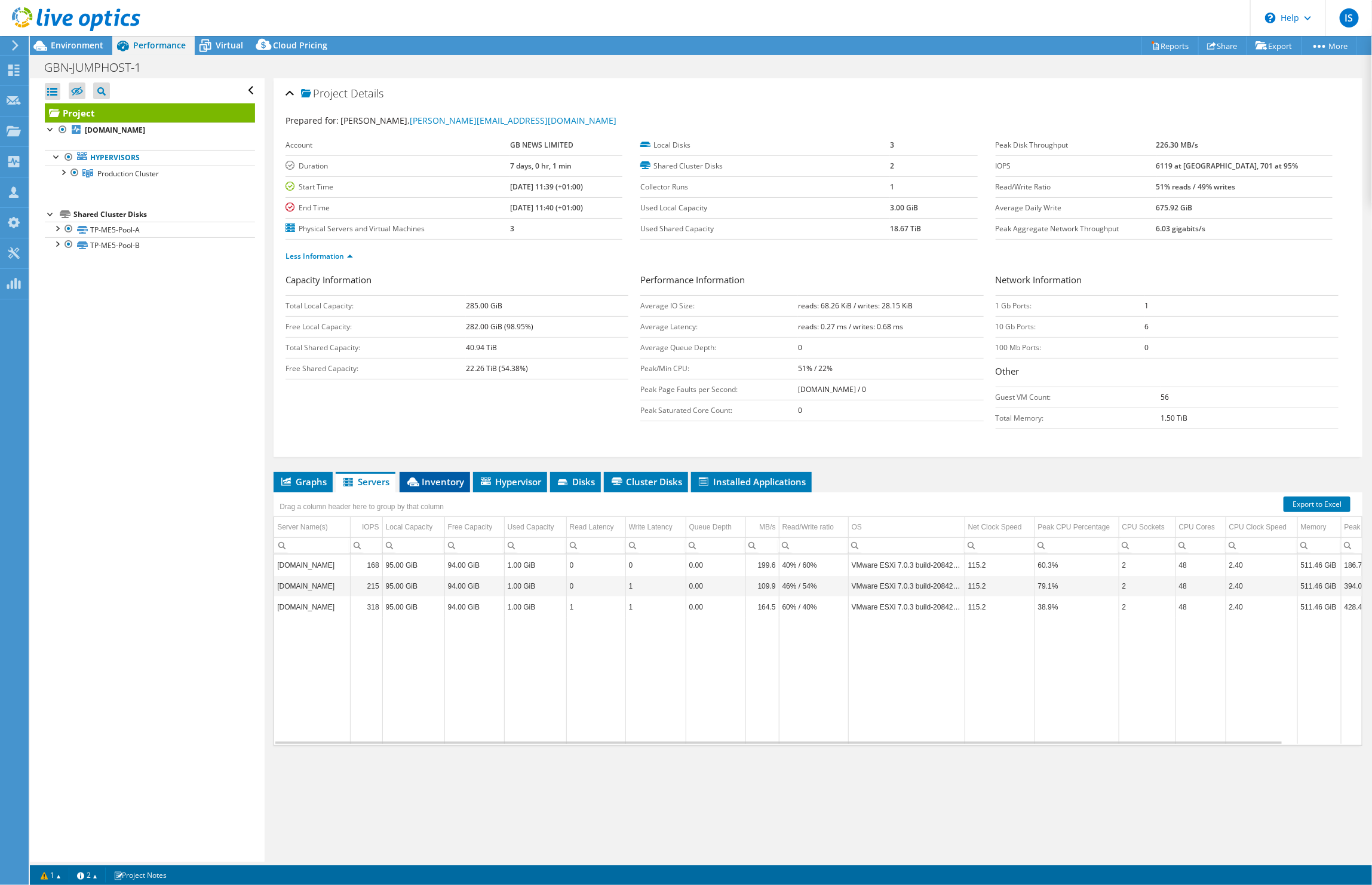
click at [433, 482] on span "Inventory" at bounding box center [435, 481] width 59 height 12
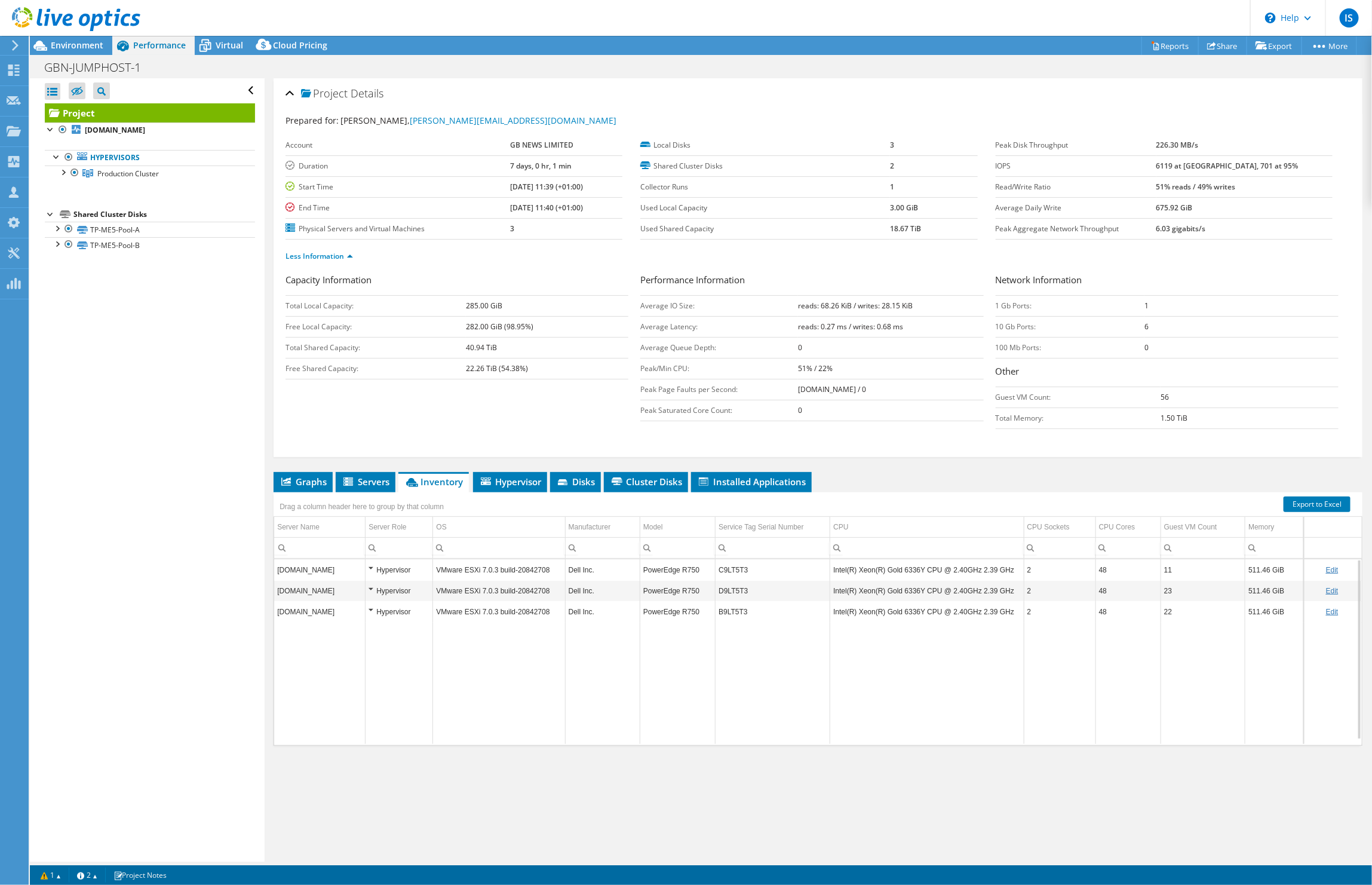
click at [371, 571] on div "Hypervisor" at bounding box center [398, 570] width 61 height 15
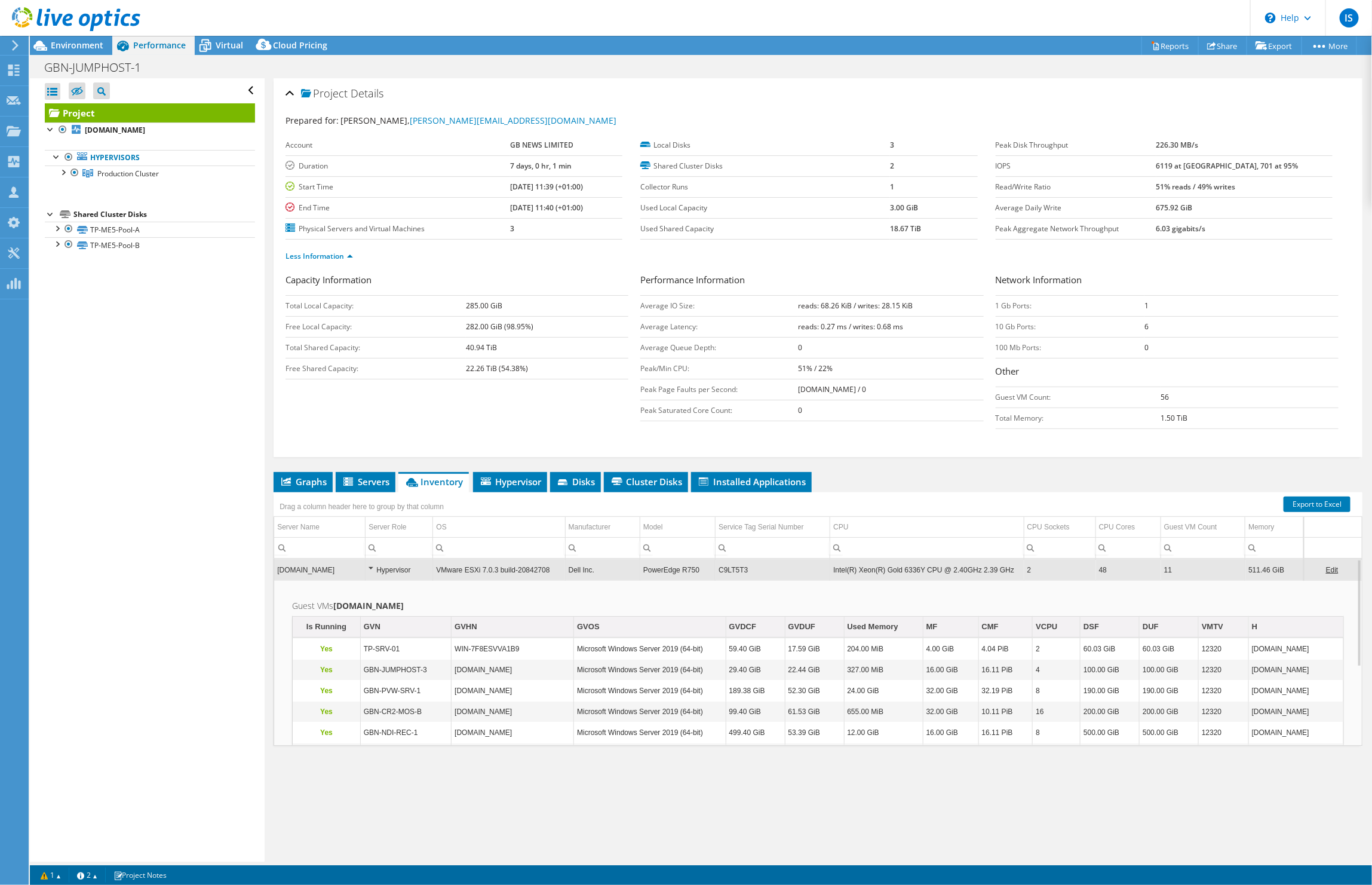
click at [371, 569] on div "Hypervisor" at bounding box center [398, 570] width 61 height 15
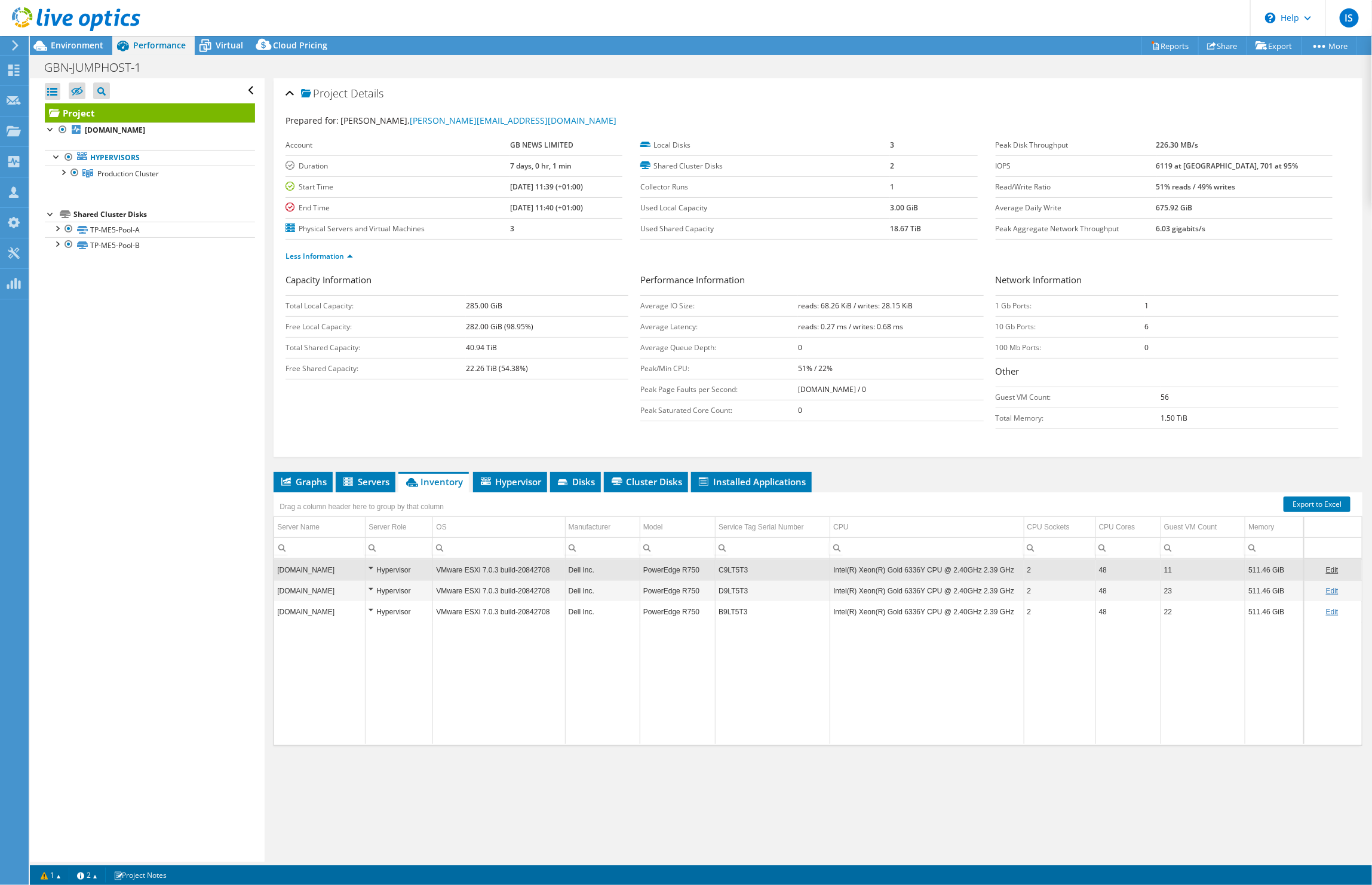
click at [371, 569] on div "Hypervisor" at bounding box center [398, 570] width 61 height 15
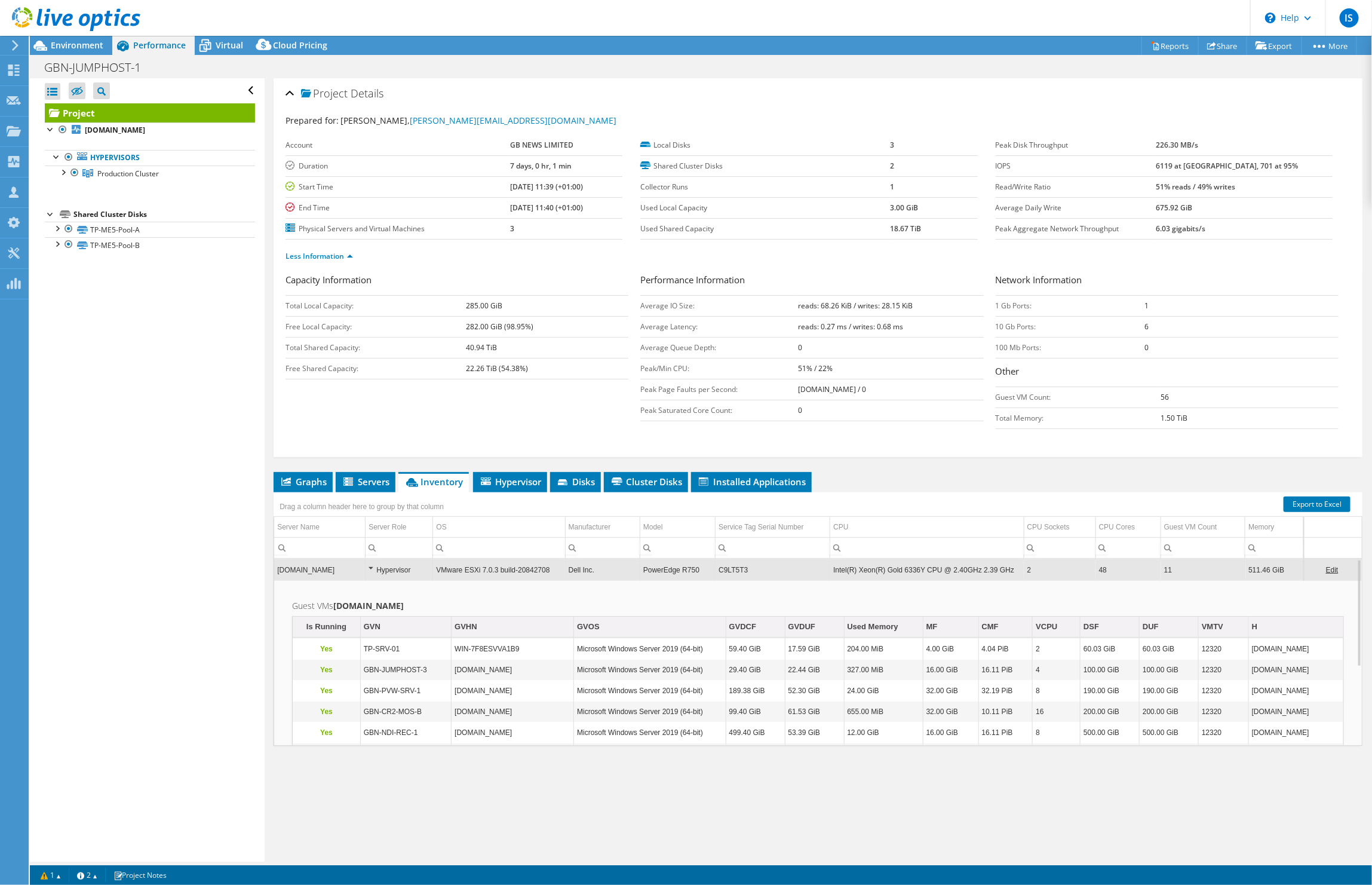
click at [371, 569] on div "Hypervisor" at bounding box center [398, 570] width 61 height 15
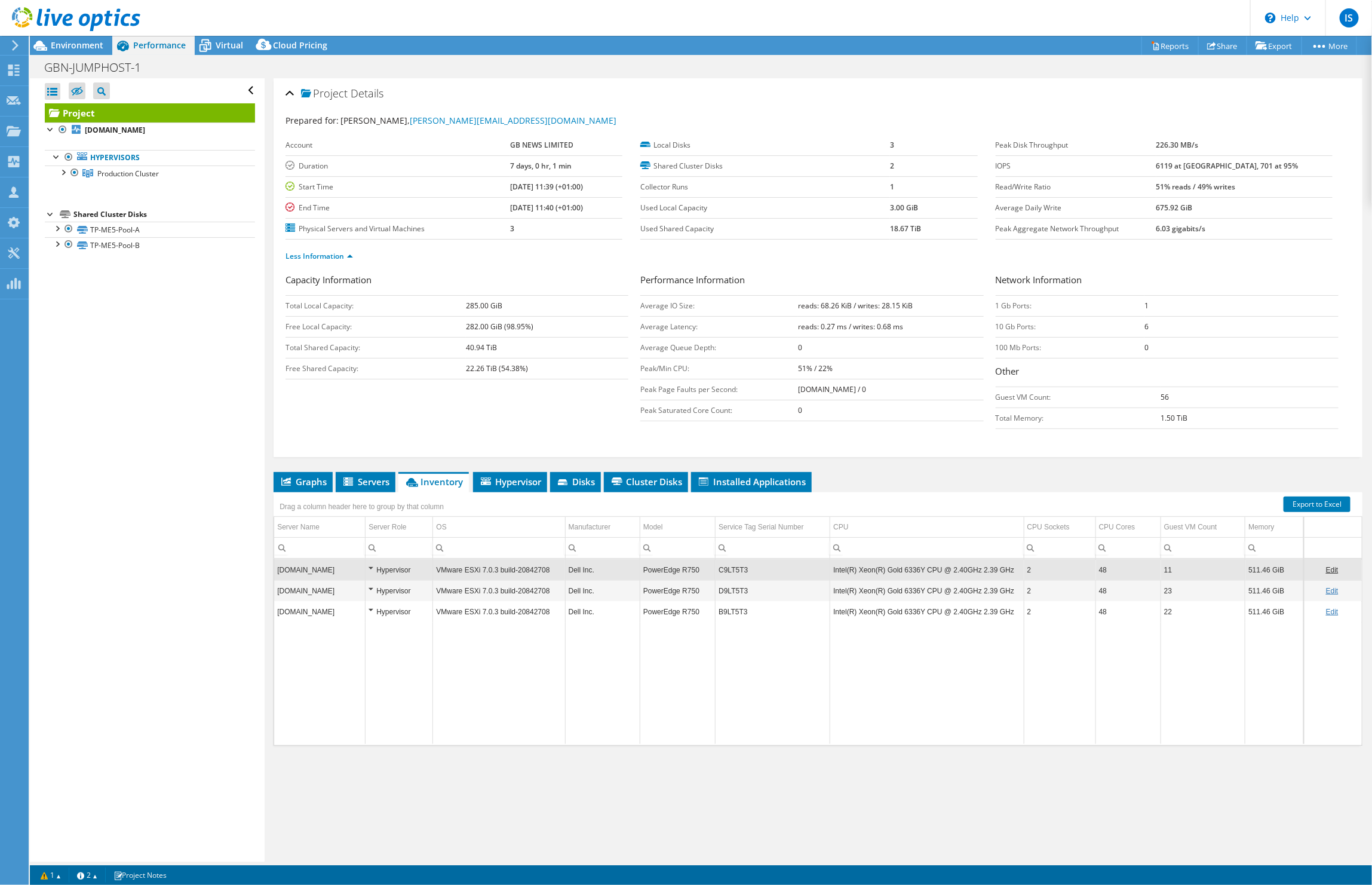
click at [371, 590] on div "Hypervisor" at bounding box center [398, 591] width 61 height 15
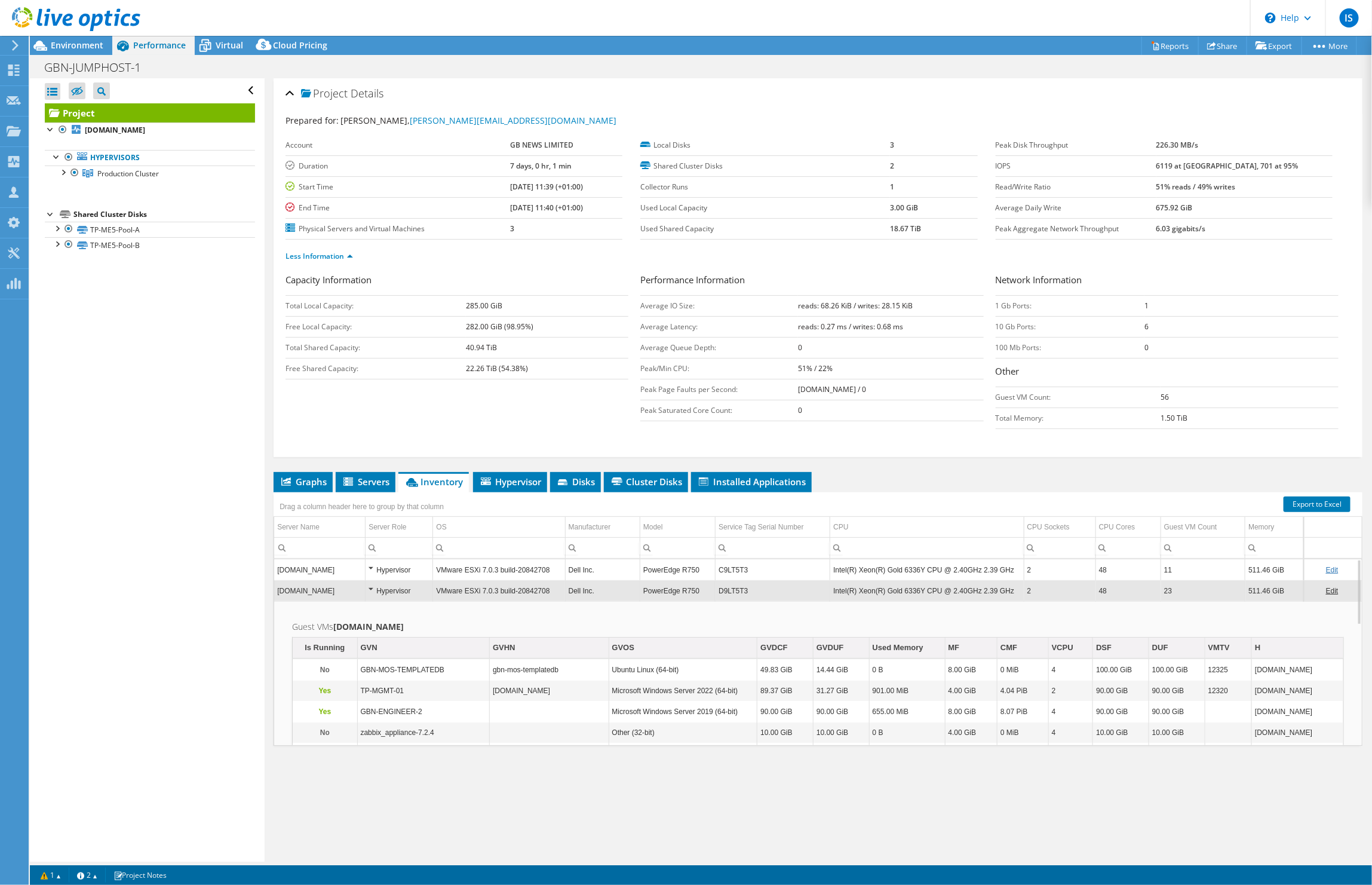
click at [371, 590] on div "Hypervisor" at bounding box center [398, 591] width 61 height 15
